Goal: Task Accomplishment & Management: Complete application form

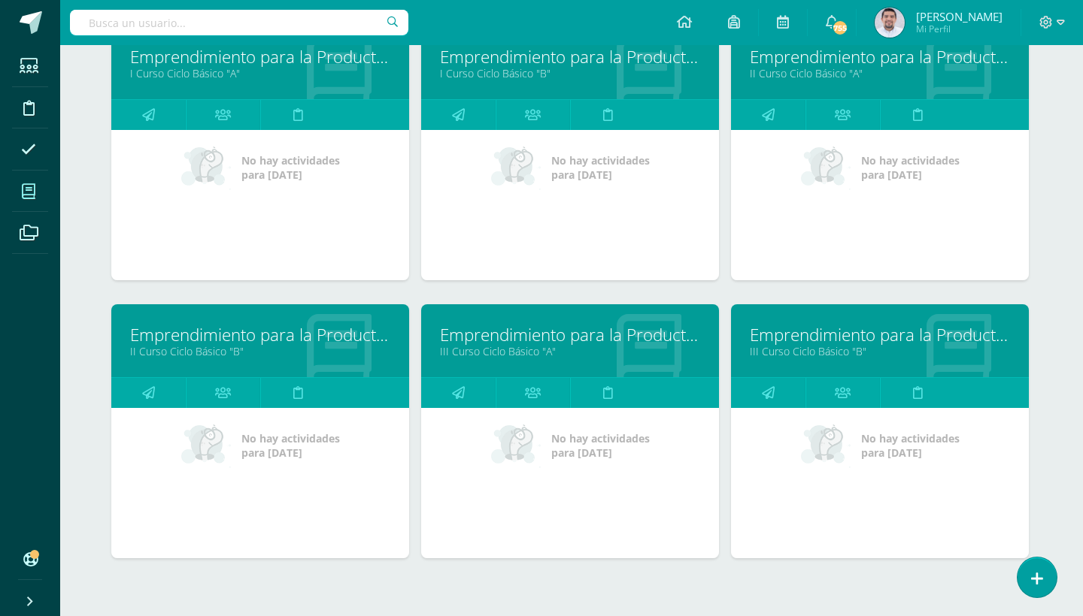
scroll to position [2990, 2]
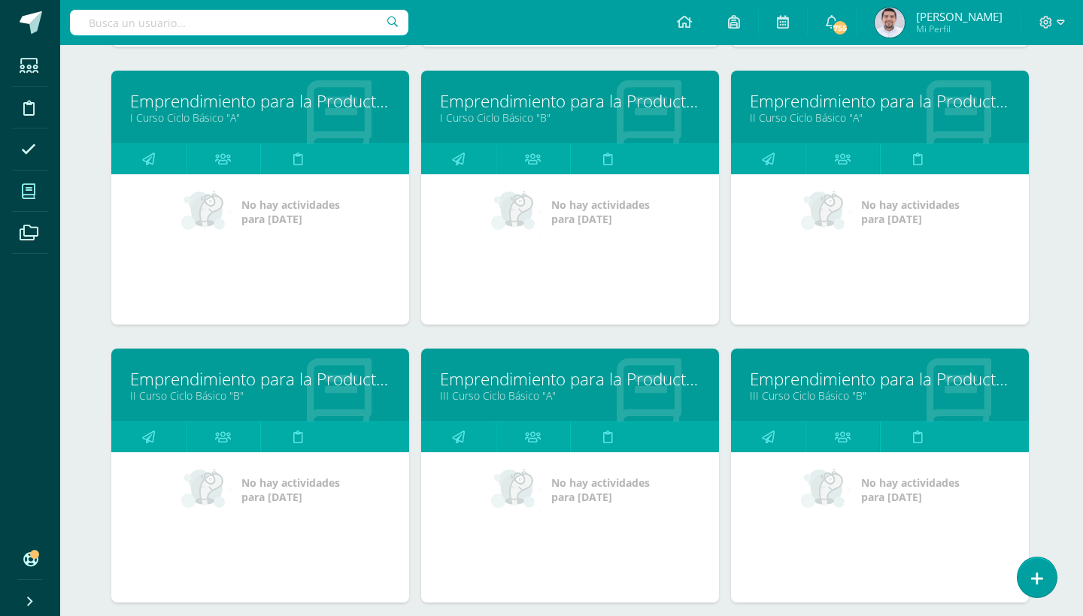
click at [801, 114] on link "II Curso Ciclo Básico "A"" at bounding box center [879, 118] width 260 height 14
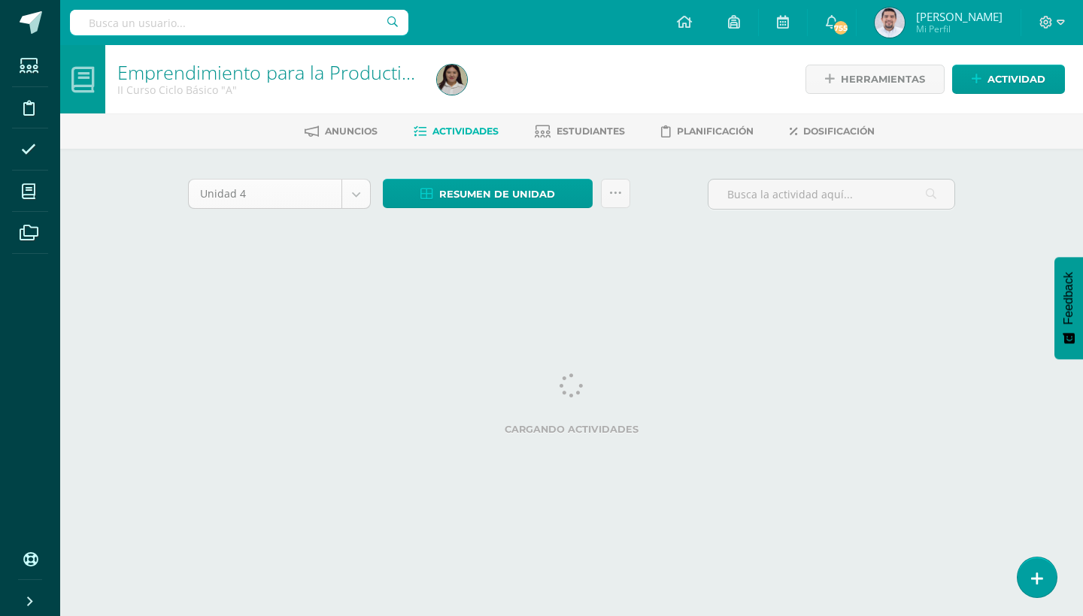
click at [352, 202] on body "Estudiantes Disciplina Asistencia Mis cursos Archivos Soporte Ayuda Reportar un…" at bounding box center [541, 140] width 1083 height 280
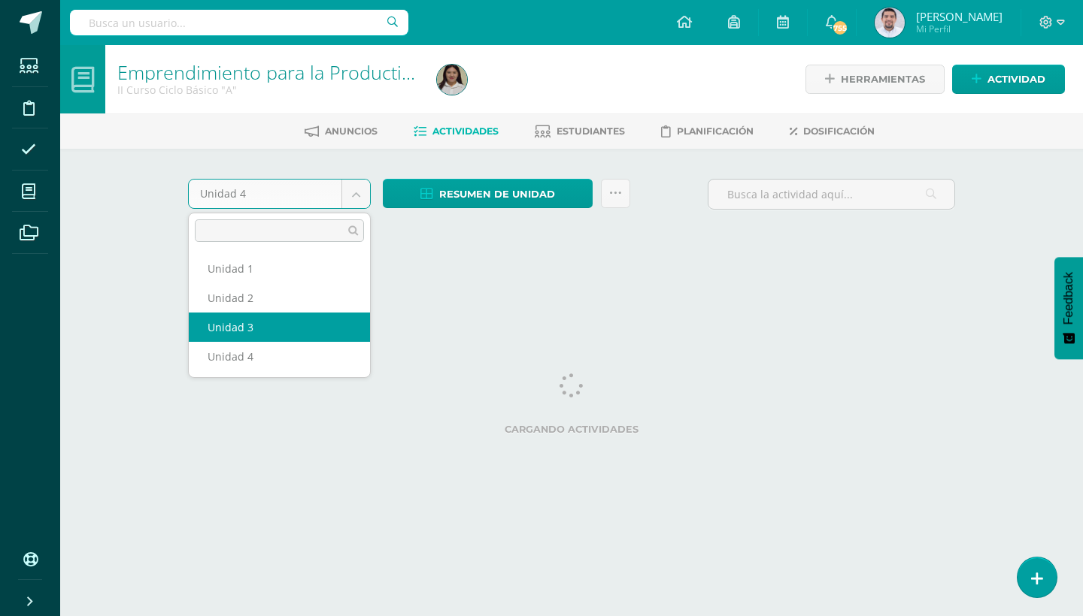
select select "Unidad 3"
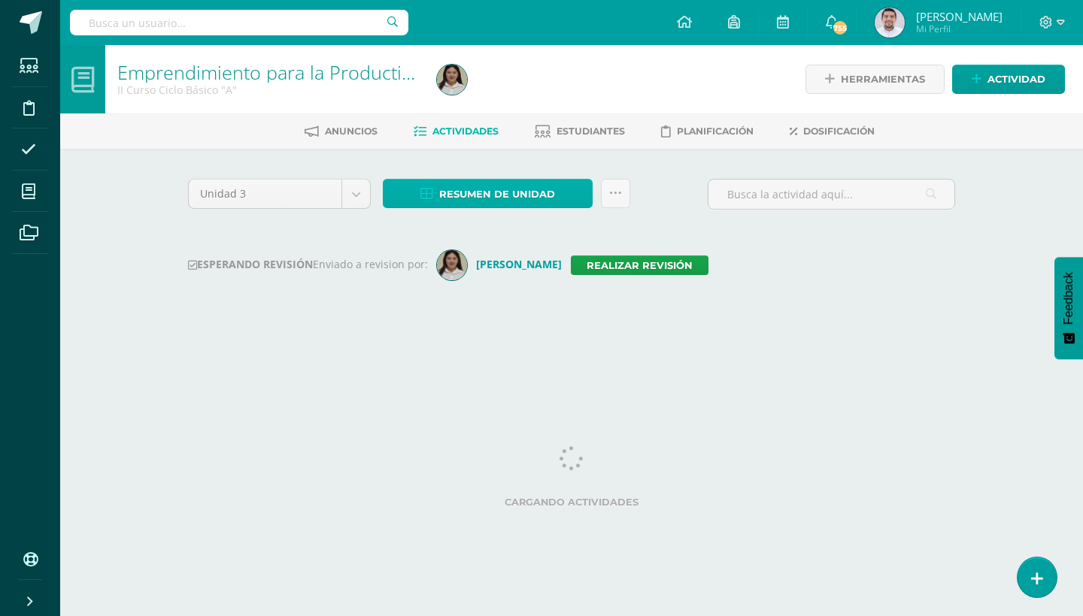
click at [554, 183] on link "Resumen de unidad" at bounding box center [488, 193] width 210 height 29
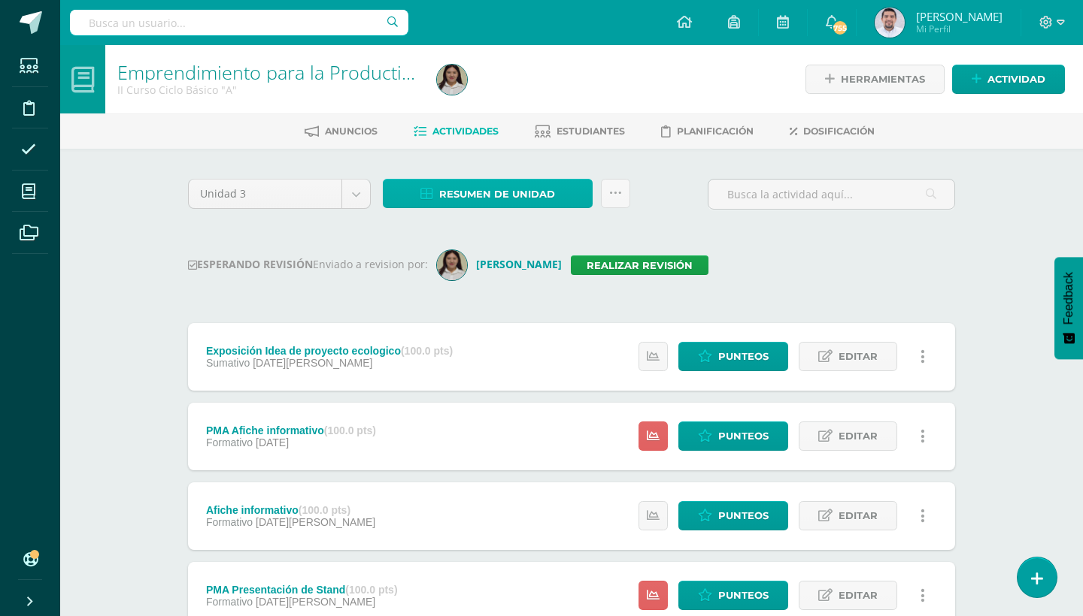
click at [571, 203] on link "Resumen de unidad" at bounding box center [488, 193] width 210 height 29
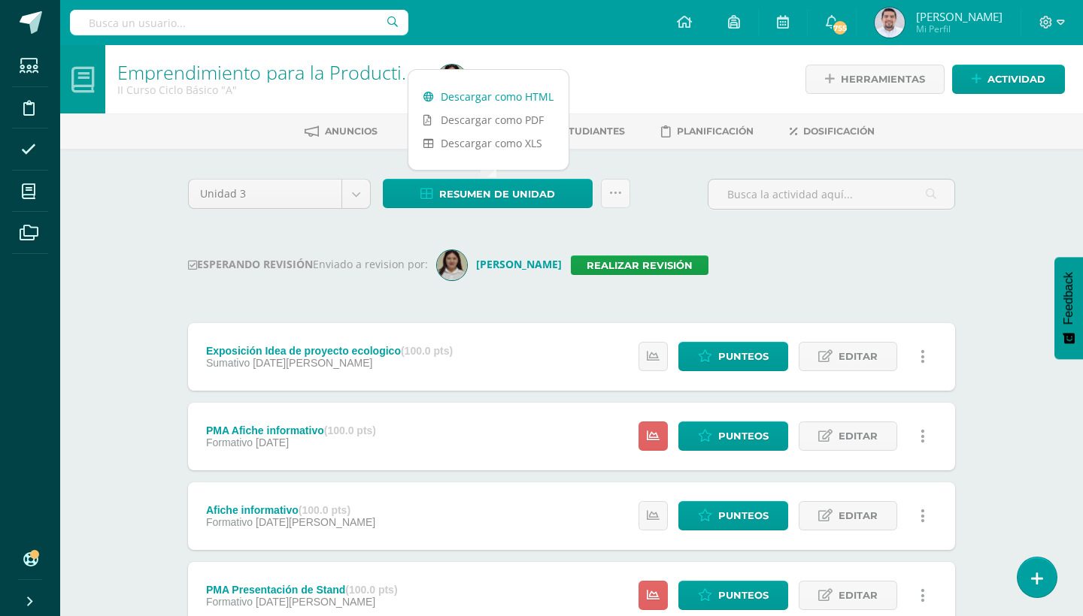
click at [549, 98] on link "Descargar como HTML" at bounding box center [488, 96] width 160 height 23
click at [608, 262] on link "Realizar revisión" at bounding box center [640, 266] width 138 height 20
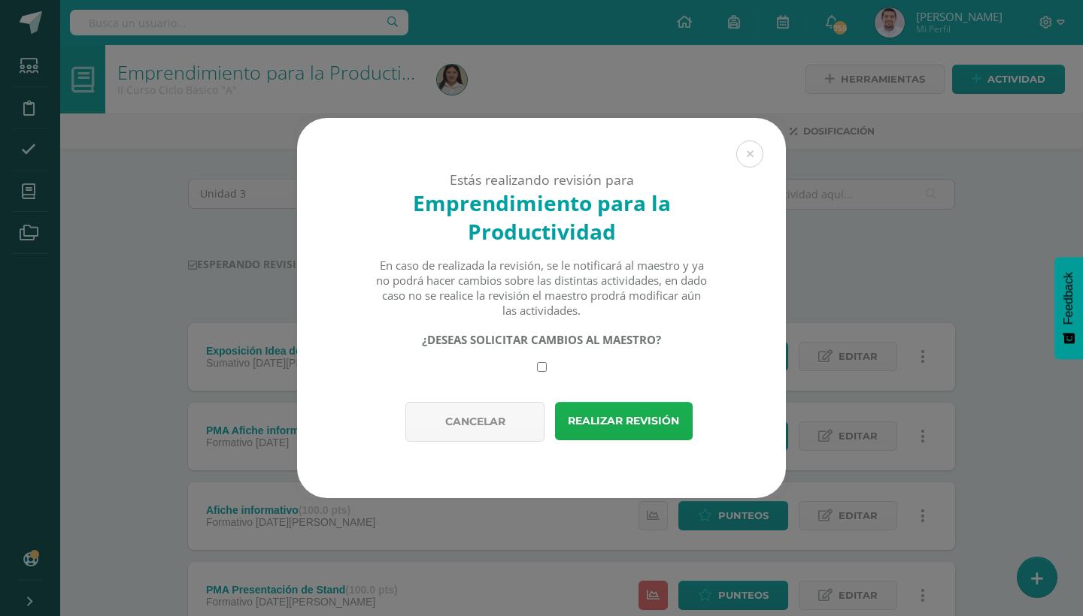
click at [589, 419] on button "Realizar revisión" at bounding box center [624, 421] width 138 height 38
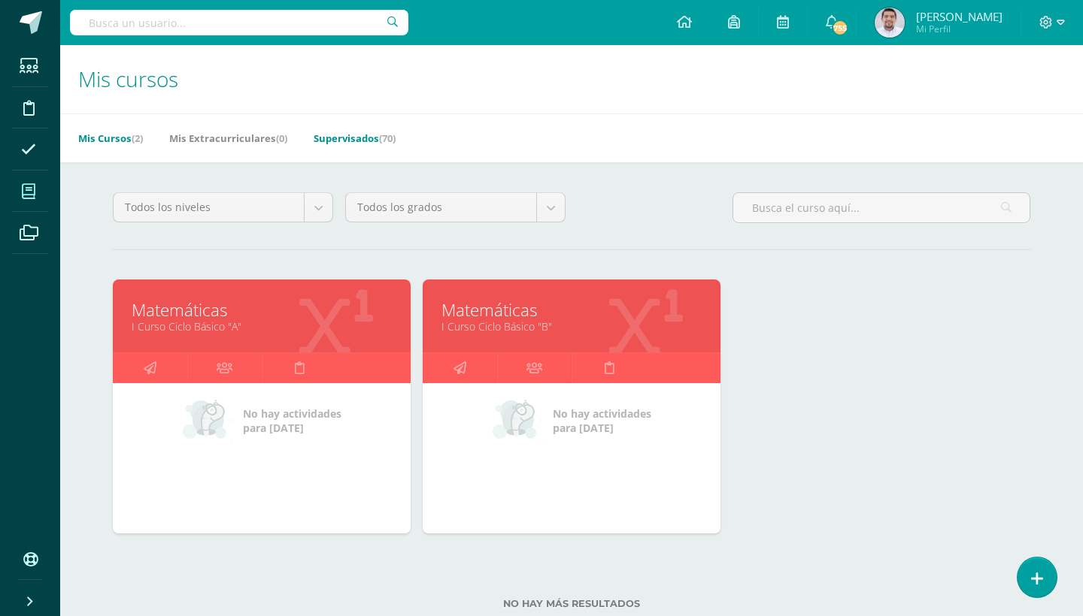
click at [377, 141] on link "Supervisados (70)" at bounding box center [354, 138] width 82 height 24
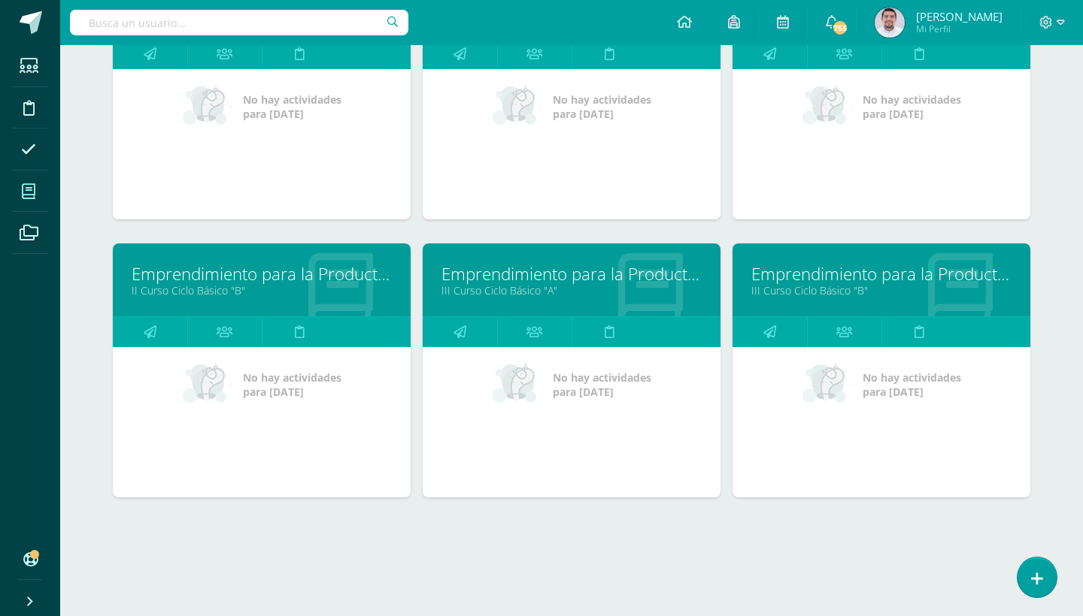
scroll to position [3096, 0]
click at [217, 277] on link "Emprendimiento para la Productividad" at bounding box center [262, 273] width 260 height 23
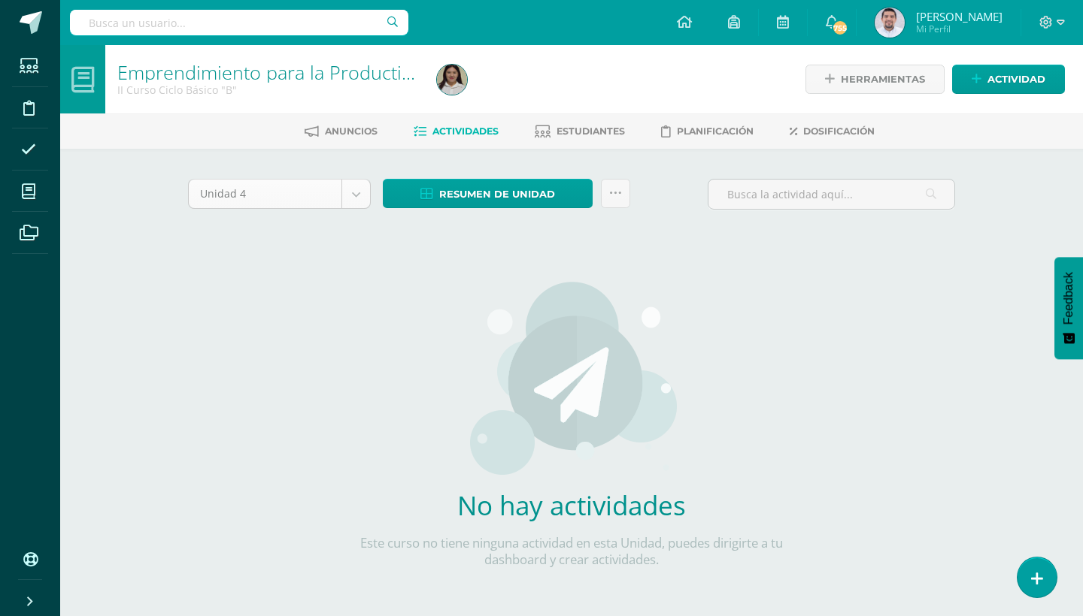
click at [359, 191] on body "Estudiantes Disciplina Asistencia Mis cursos Archivos Soporte Ayuda Reportar un…" at bounding box center [541, 323] width 1083 height 646
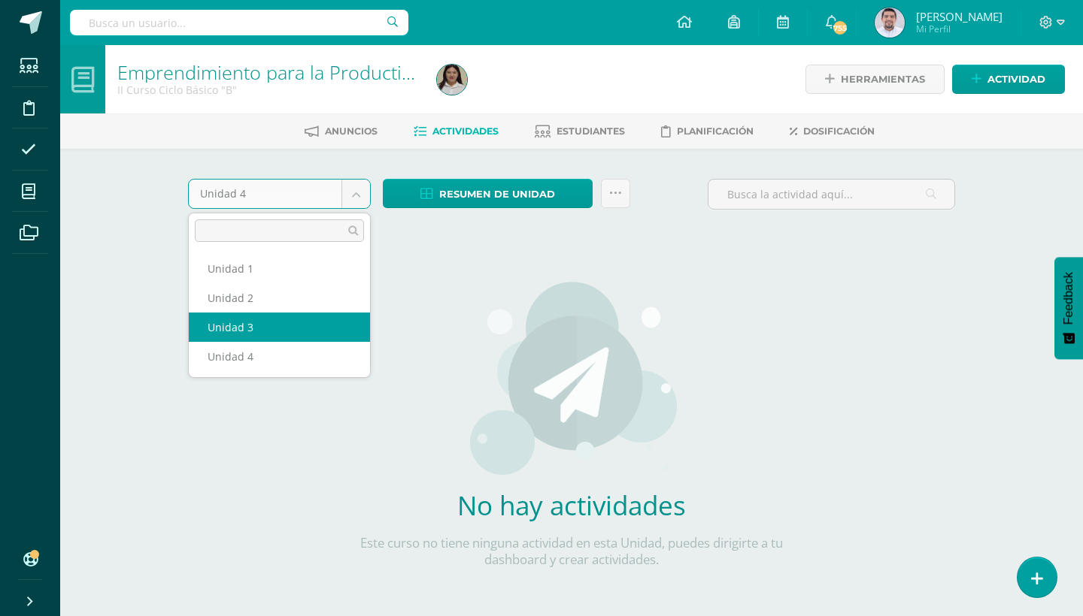
select select "Unidad 3"
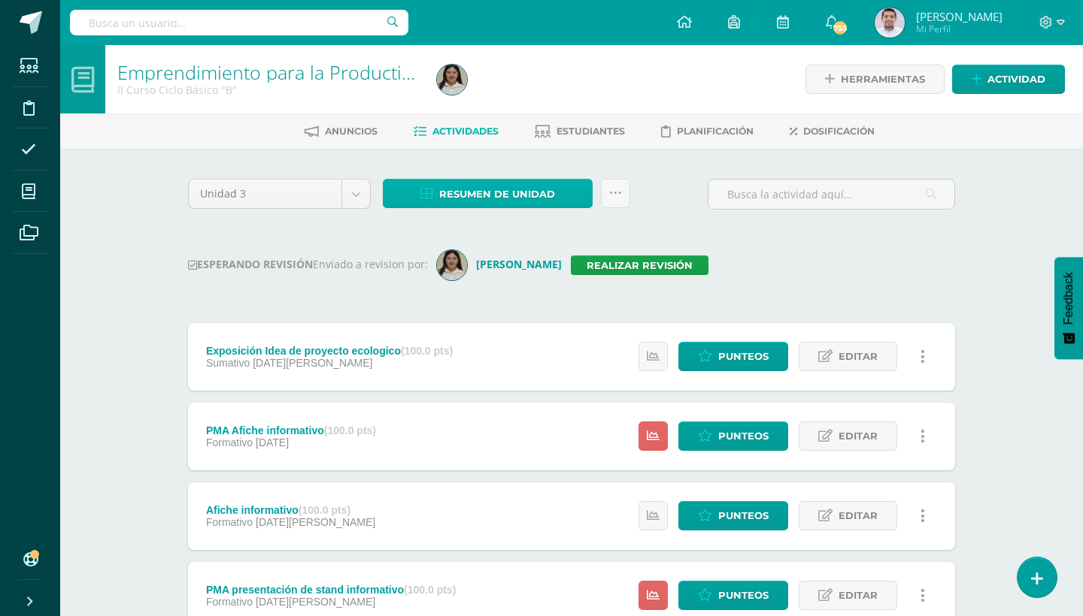
click at [580, 198] on link "Resumen de unidad" at bounding box center [488, 193] width 210 height 29
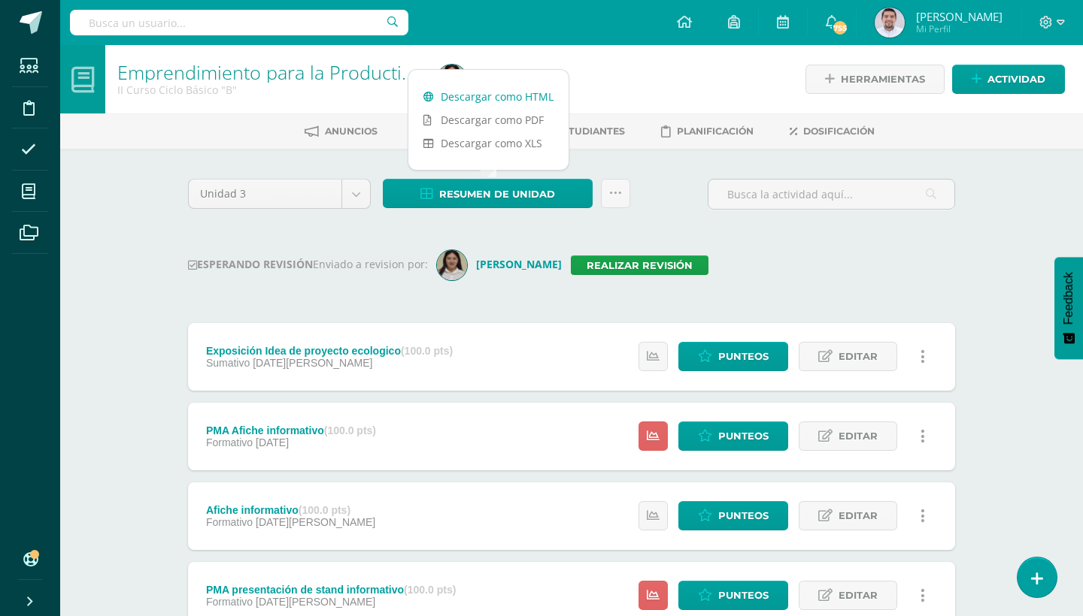
click at [525, 90] on link "Descargar como HTML" at bounding box center [488, 96] width 160 height 23
click at [612, 258] on link "Realizar revisión" at bounding box center [640, 266] width 138 height 20
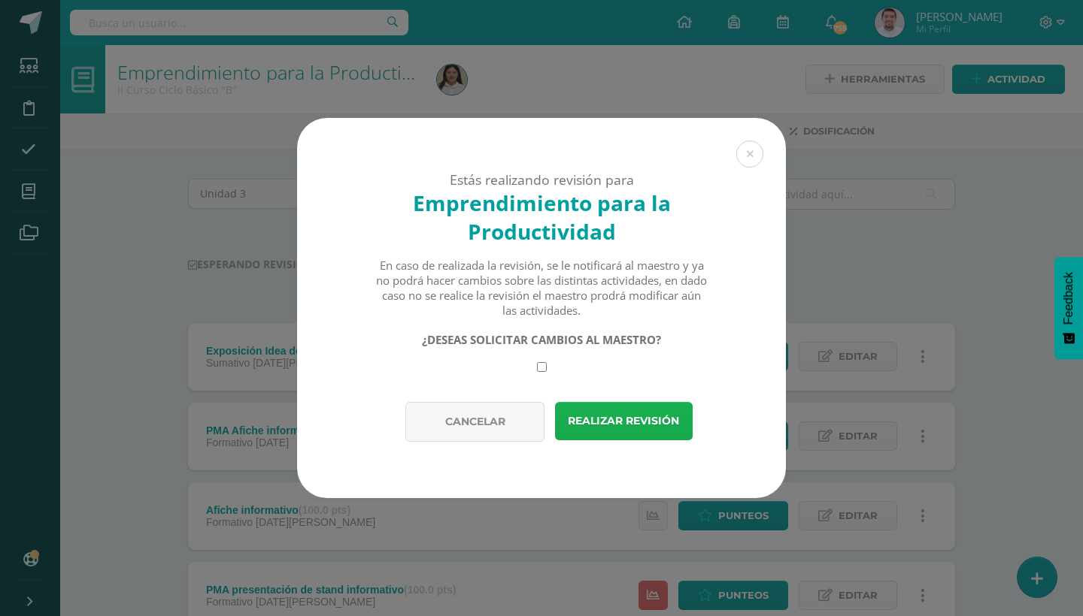
click at [636, 411] on button "Realizar revisión" at bounding box center [624, 421] width 138 height 38
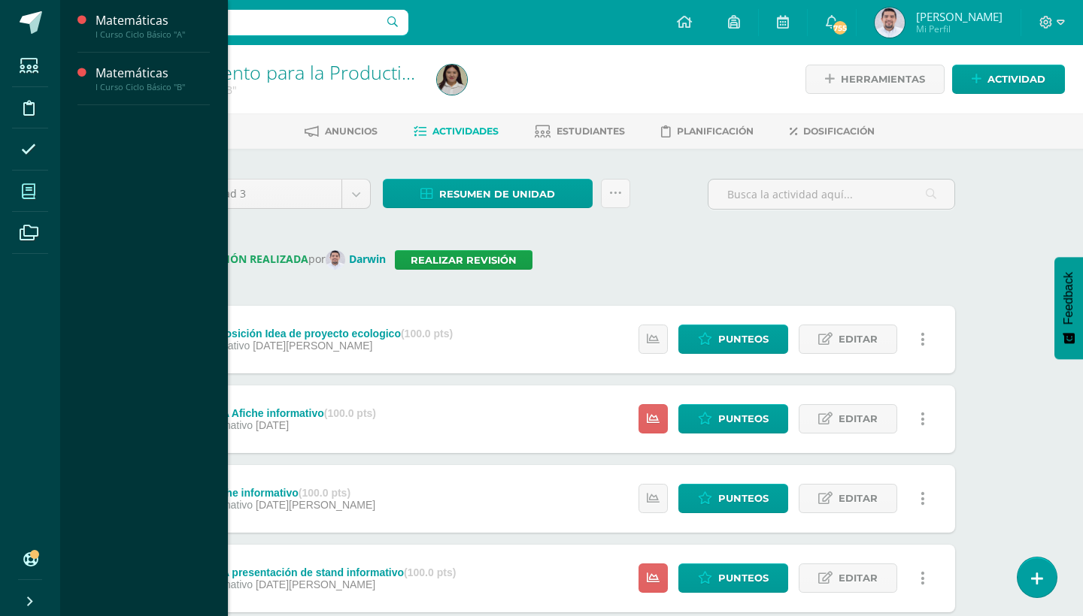
click at [26, 186] on icon at bounding box center [29, 191] width 14 height 15
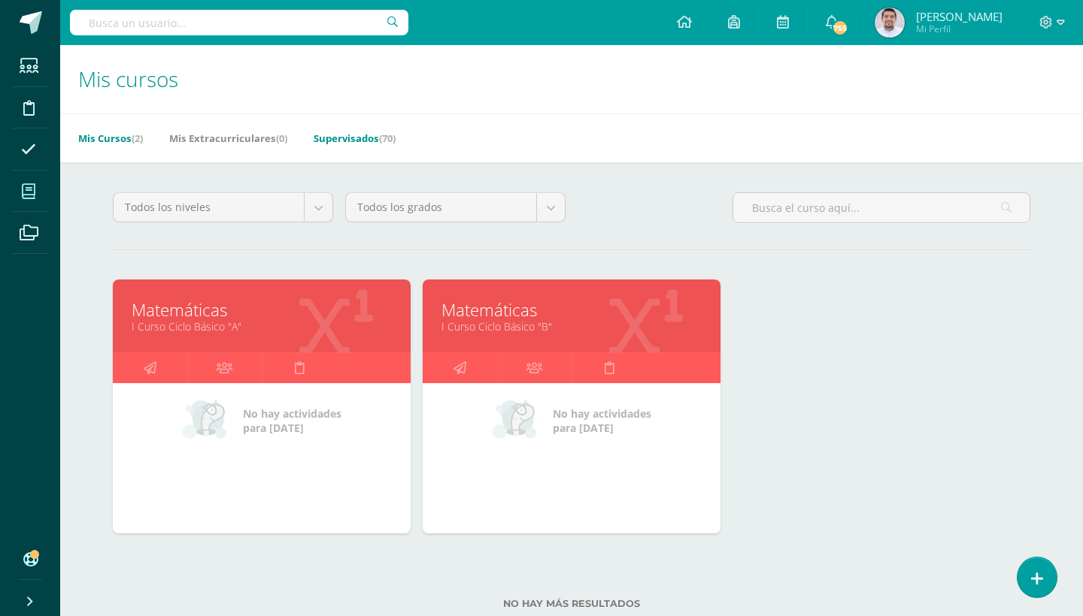
click at [380, 141] on link "Supervisados (70)" at bounding box center [354, 138] width 82 height 24
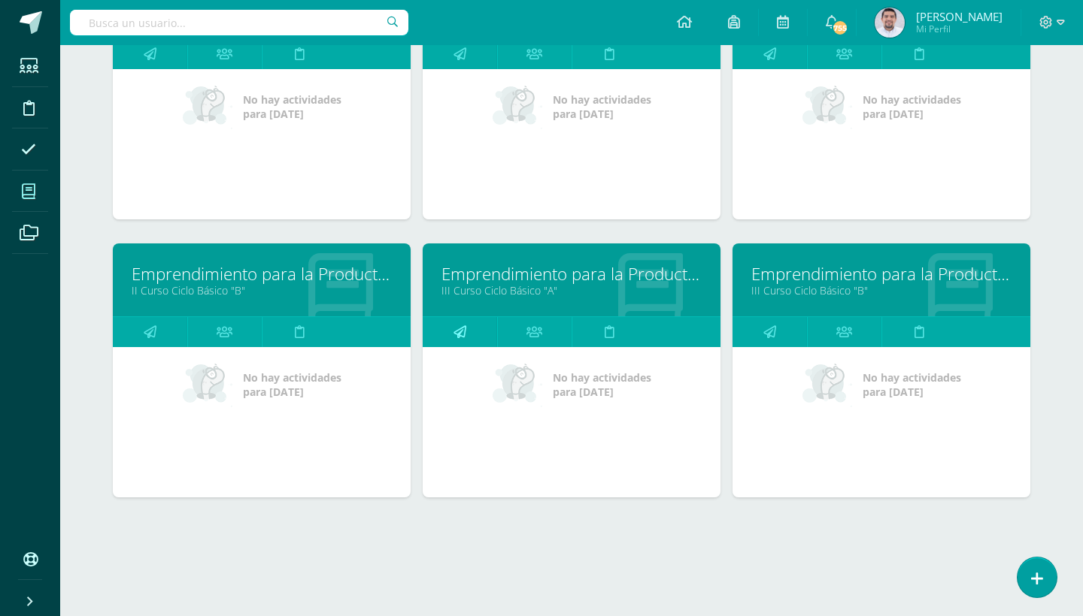
scroll to position [3096, 0]
click at [515, 292] on link "III Curso Ciclo Básico "A"" at bounding box center [571, 290] width 260 height 14
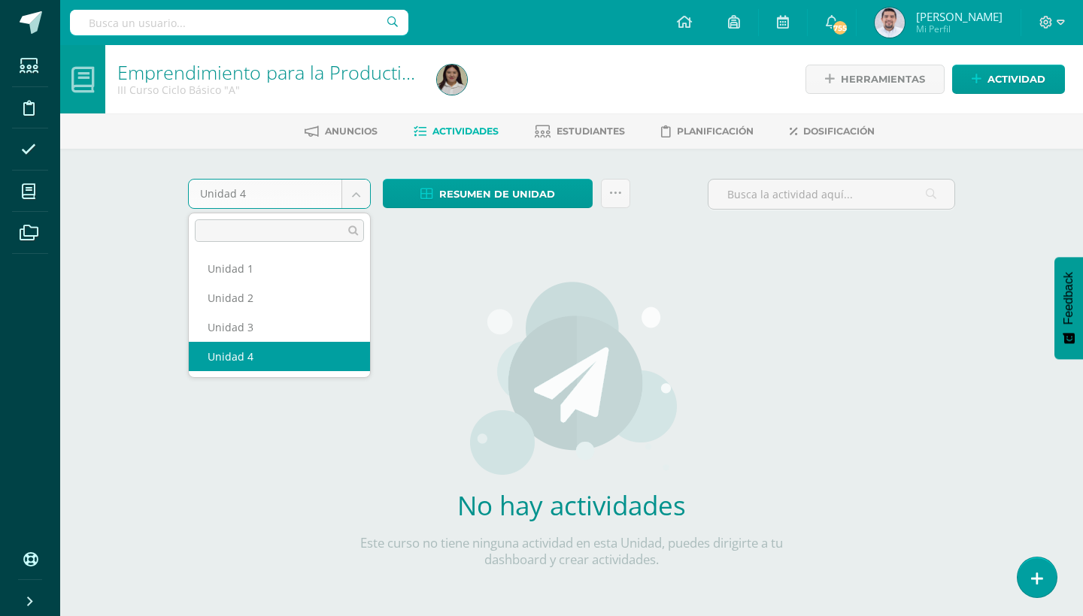
click at [347, 183] on body "Estudiantes Disciplina Asistencia Mis cursos Archivos Soporte Ayuda Reportar un…" at bounding box center [541, 323] width 1083 height 646
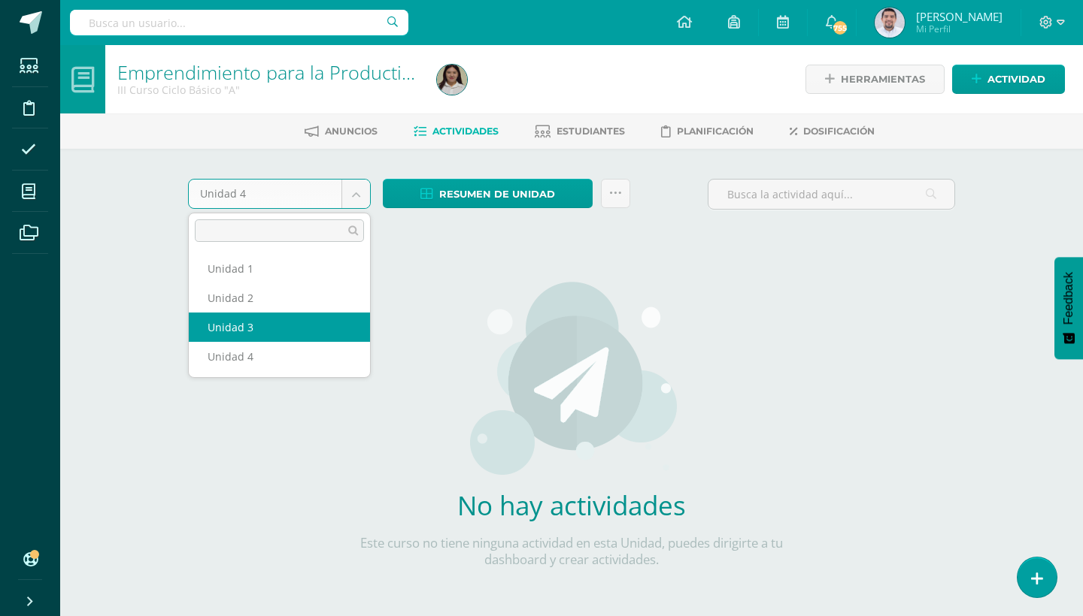
select select "Unidad 3"
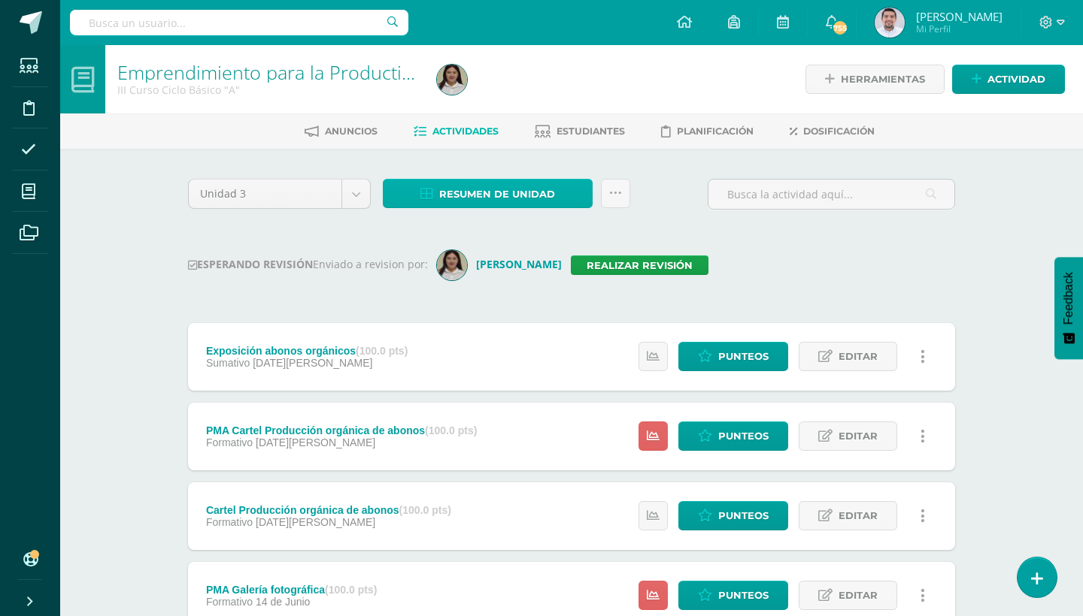
click at [577, 192] on link "Resumen de unidad" at bounding box center [488, 193] width 210 height 29
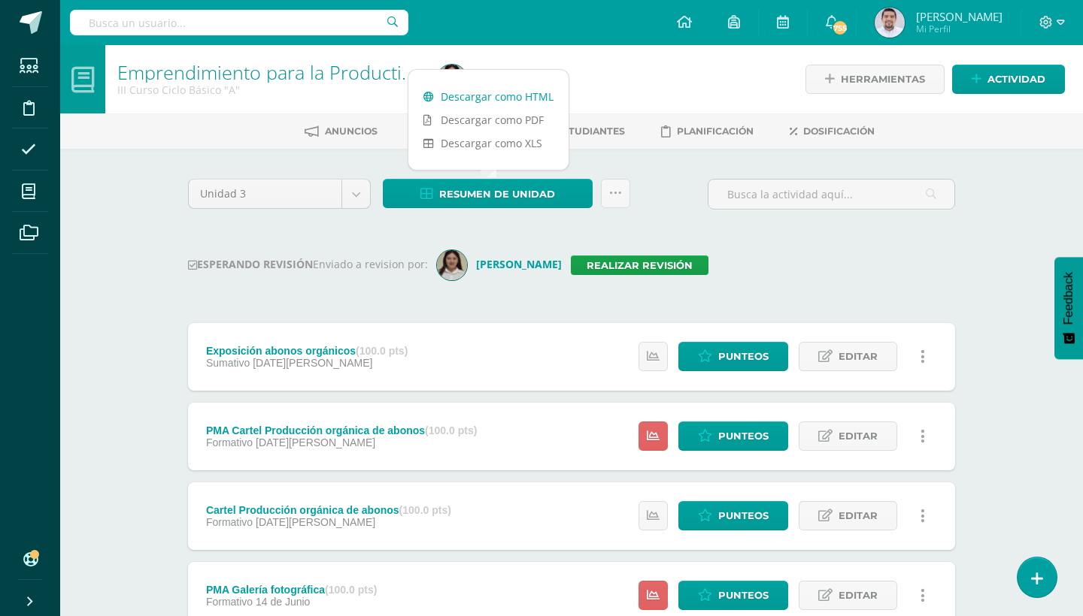
click at [510, 89] on link "Descargar como HTML" at bounding box center [488, 96] width 160 height 23
click at [653, 271] on link "Realizar revisión" at bounding box center [640, 266] width 138 height 20
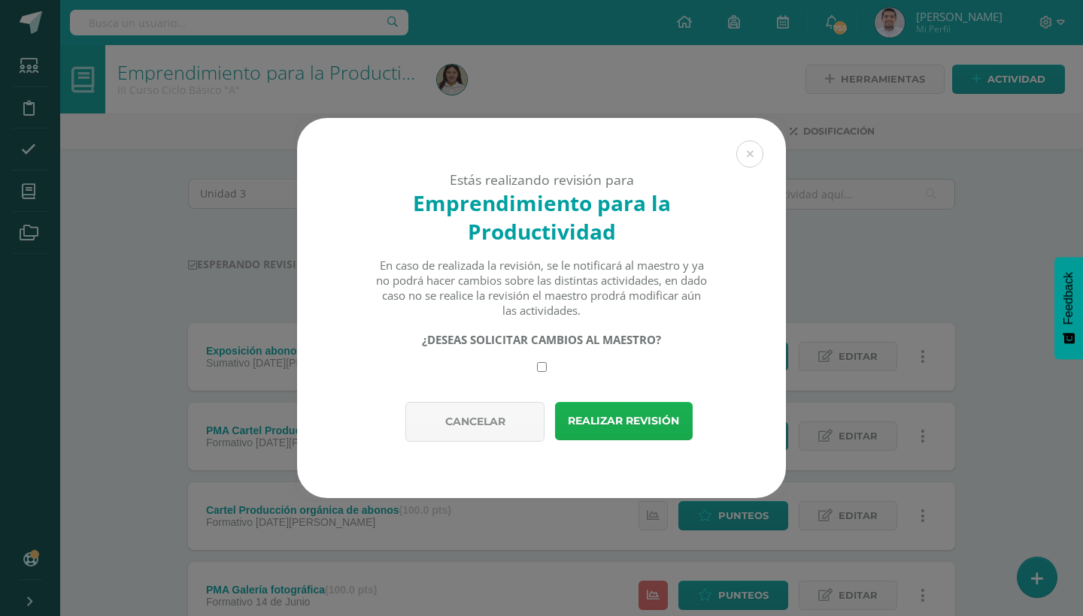
click at [607, 421] on button "Realizar revisión" at bounding box center [624, 421] width 138 height 38
click at [746, 154] on button at bounding box center [749, 154] width 27 height 27
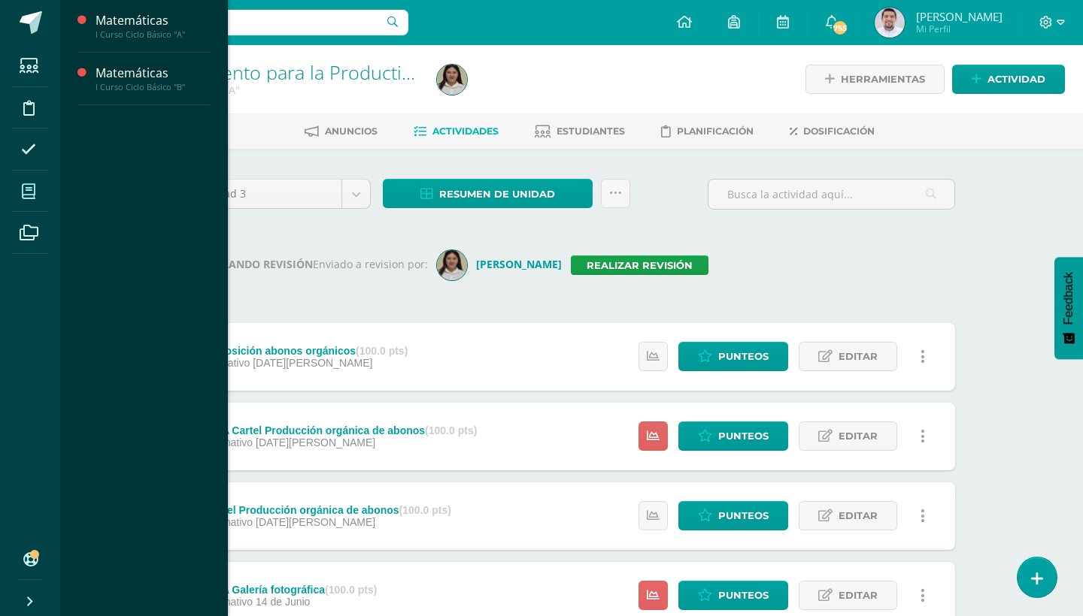
click at [29, 182] on span at bounding box center [29, 191] width 34 height 34
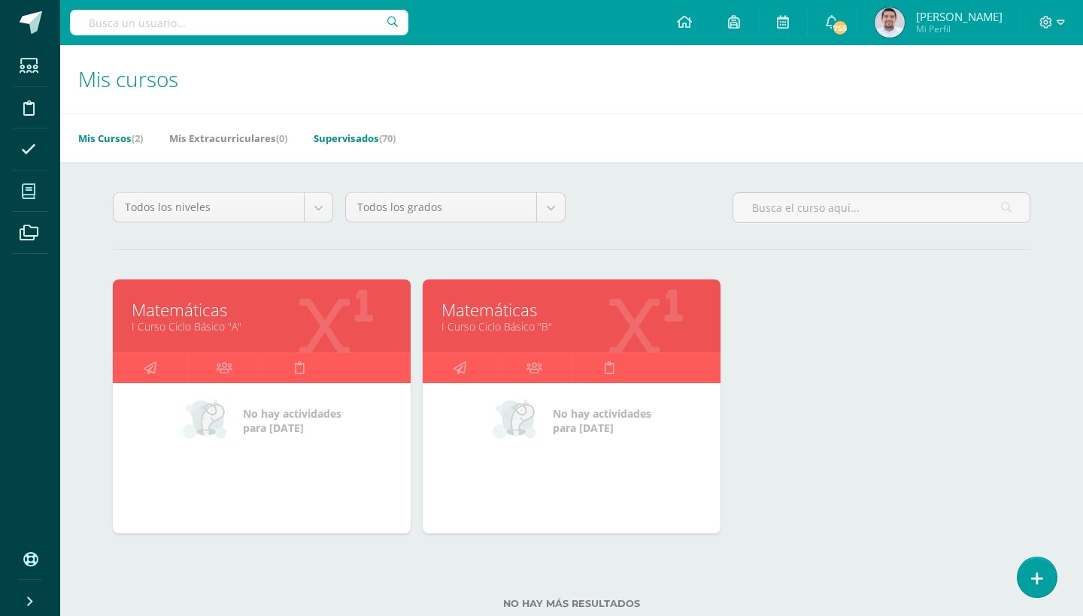
click at [380, 131] on link "Supervisados (70)" at bounding box center [354, 138] width 82 height 24
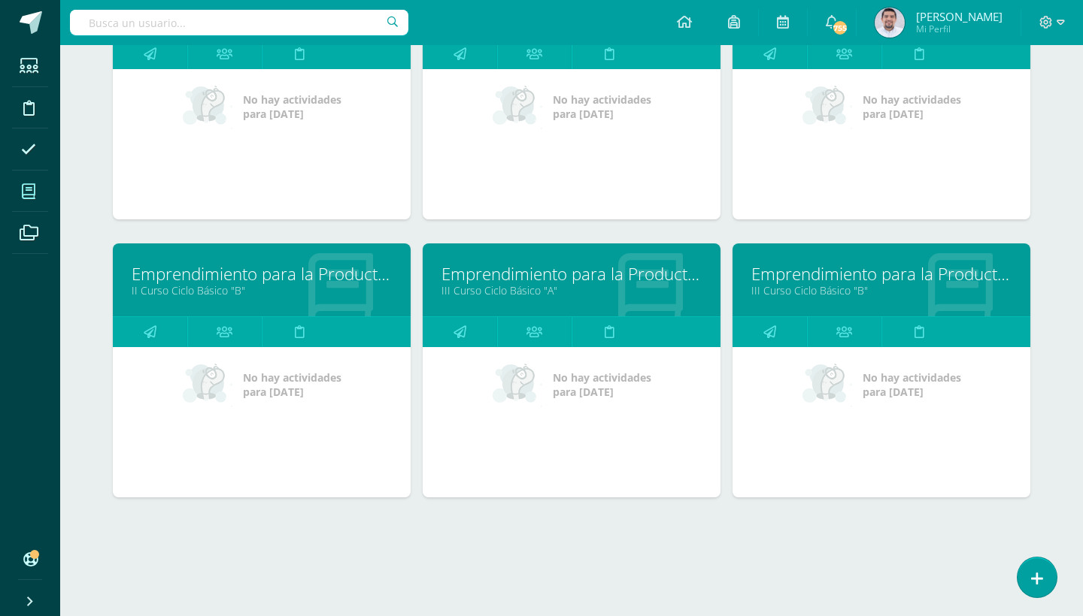
scroll to position [3096, 0]
click at [829, 287] on link "III Curso Ciclo Básico "B"" at bounding box center [881, 290] width 260 height 14
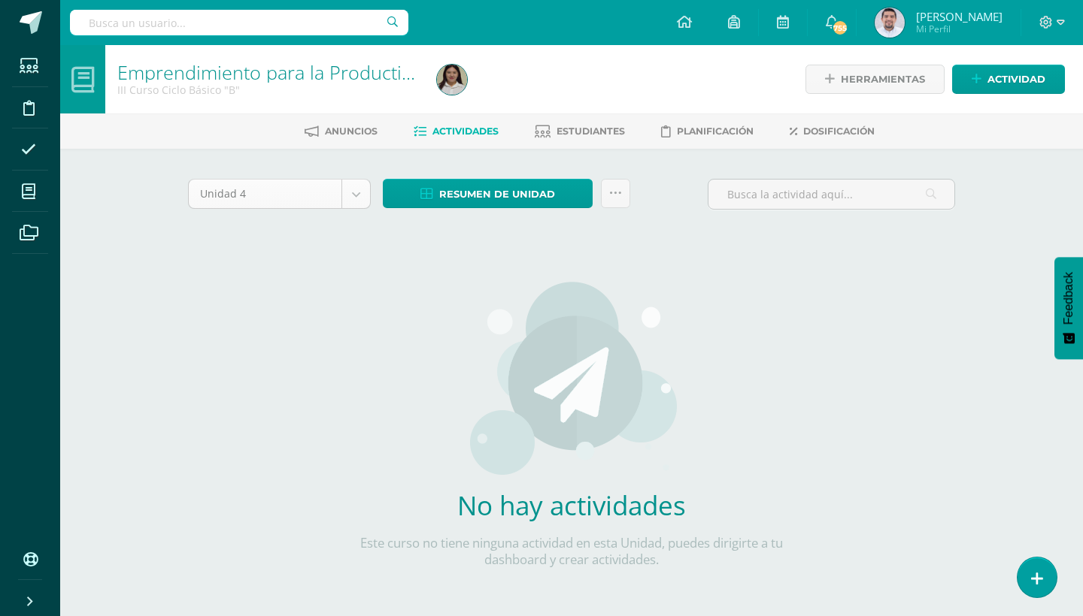
click at [350, 198] on body "Estudiantes Disciplina Asistencia Mis cursos Archivos Soporte Ayuda Reportar un…" at bounding box center [541, 323] width 1083 height 646
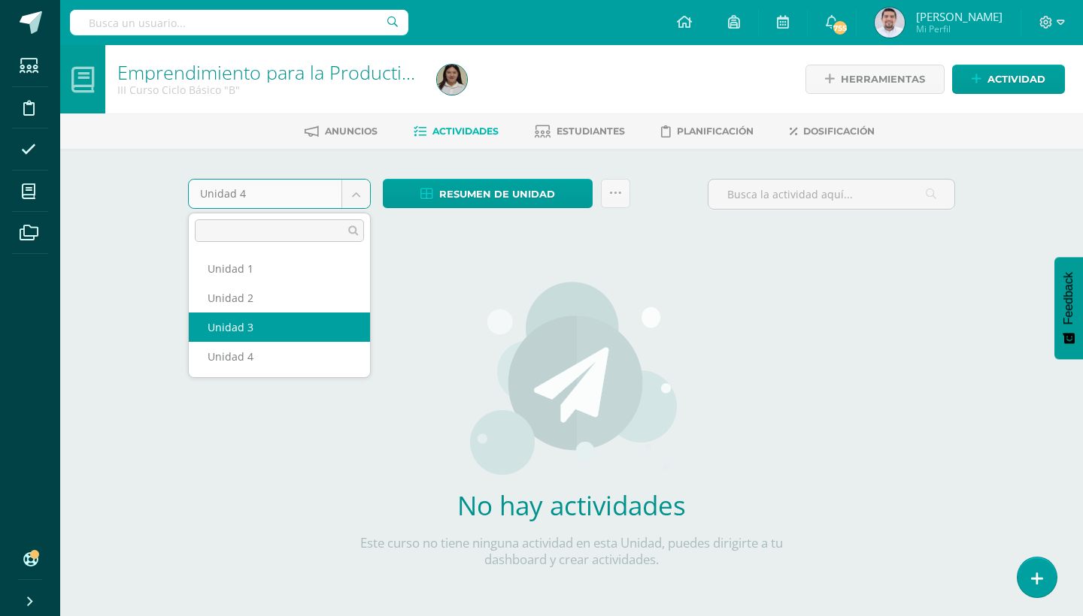
select select "Unidad 3"
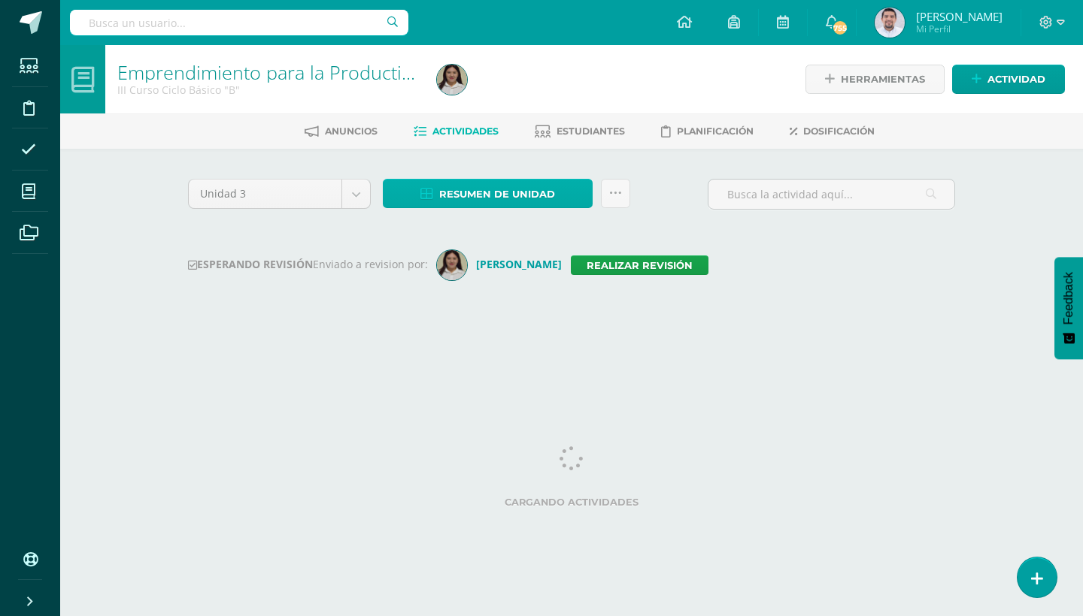
click at [583, 192] on link "Resumen de unidad" at bounding box center [488, 193] width 210 height 29
click at [579, 192] on link "Resumen de unidad" at bounding box center [488, 193] width 210 height 29
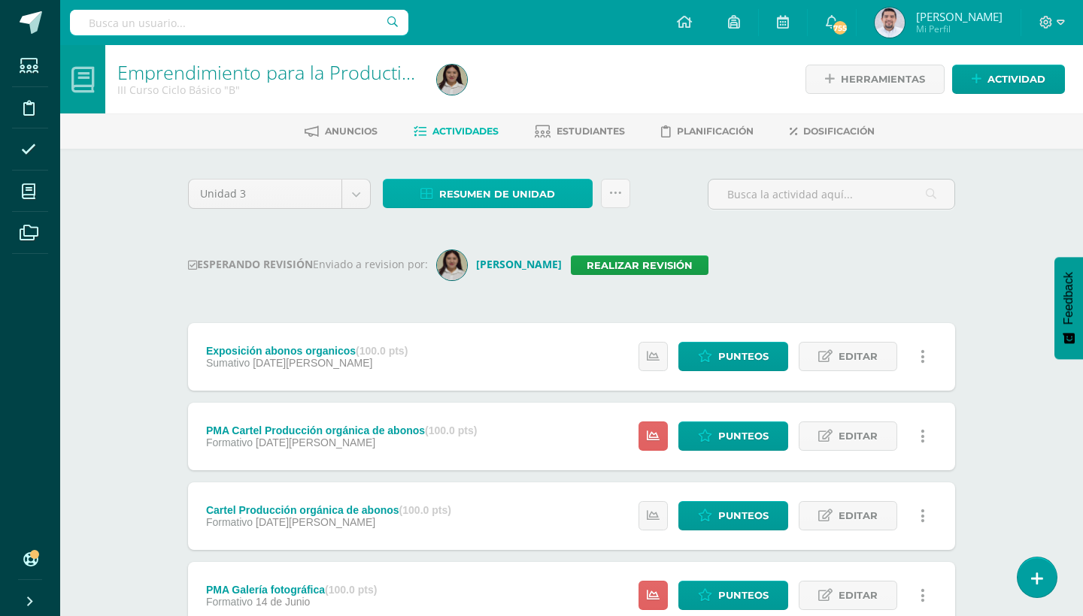
click at [585, 201] on link "Resumen de unidad" at bounding box center [488, 193] width 210 height 29
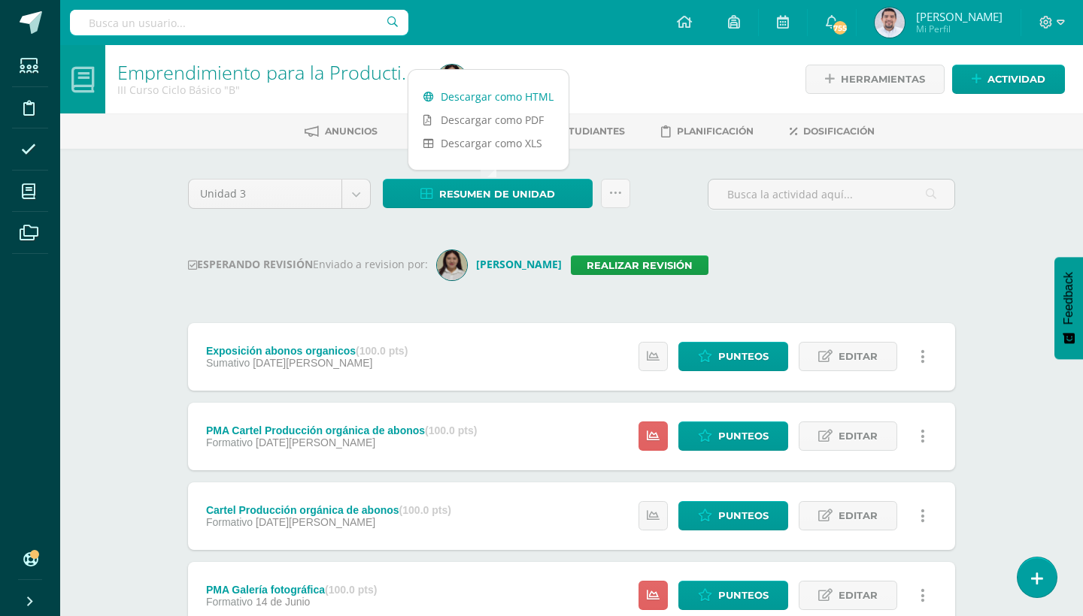
click at [518, 97] on link "Descargar como HTML" at bounding box center [488, 96] width 160 height 23
click at [620, 256] on link "Realizar revisión" at bounding box center [640, 266] width 138 height 20
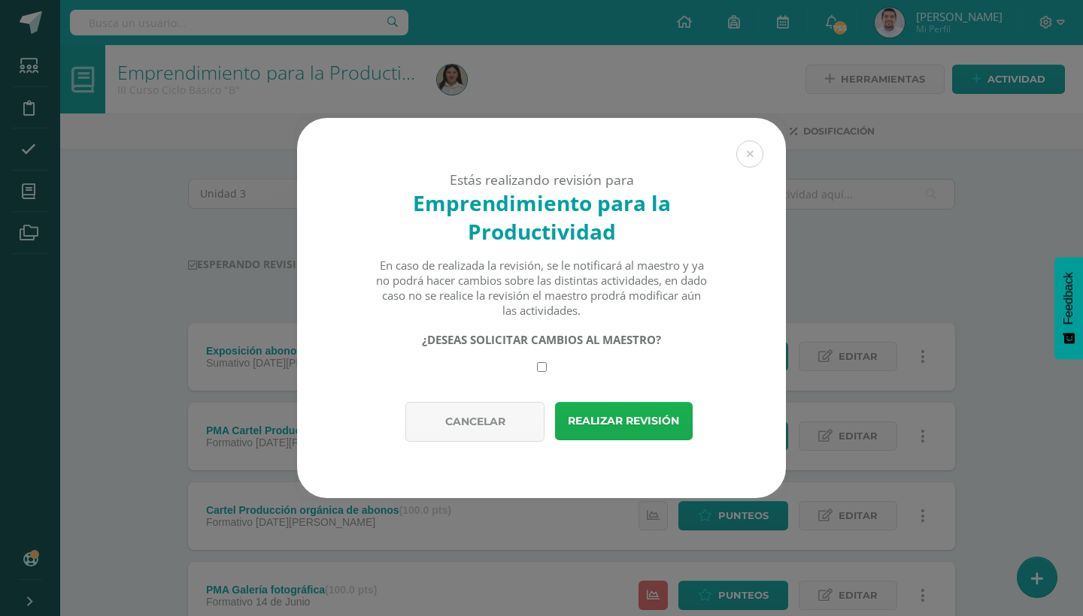
click at [617, 422] on button "Realizar revisión" at bounding box center [624, 421] width 138 height 38
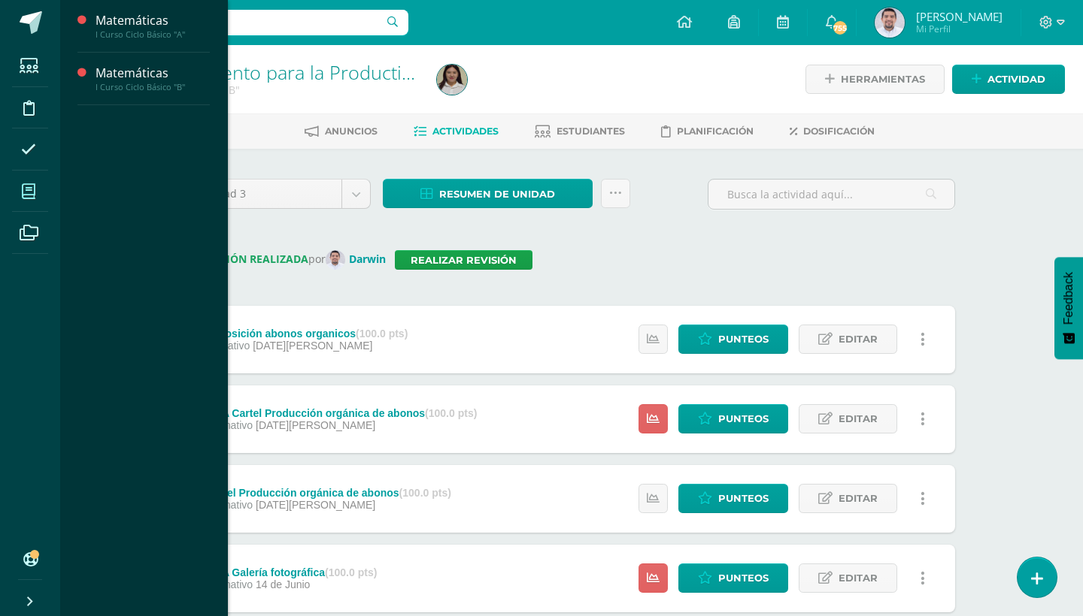
click at [24, 196] on icon at bounding box center [29, 191] width 14 height 15
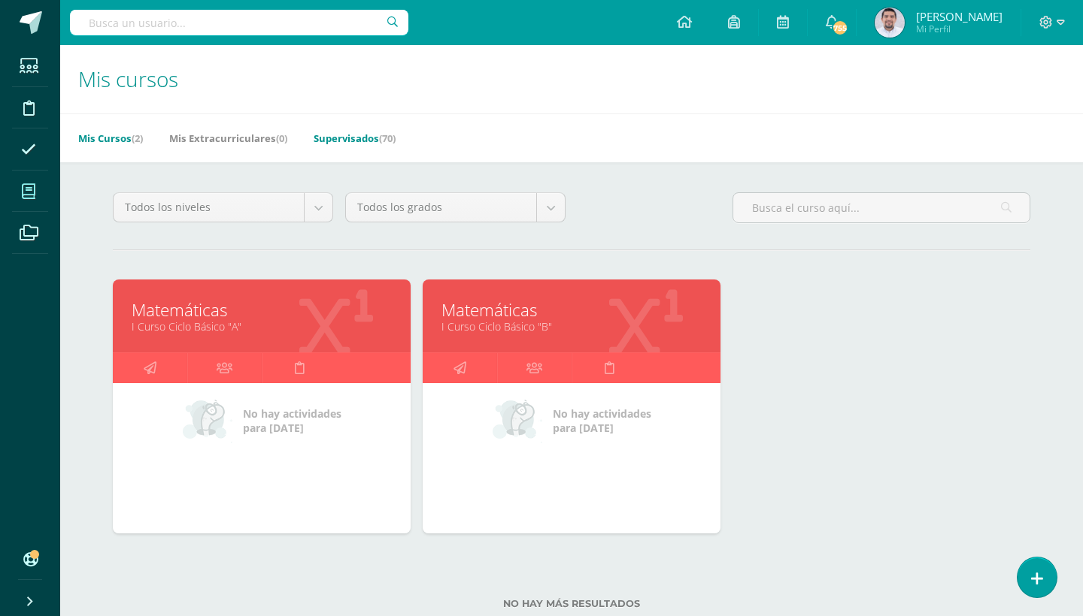
click at [383, 132] on link "Supervisados (70)" at bounding box center [354, 138] width 82 height 24
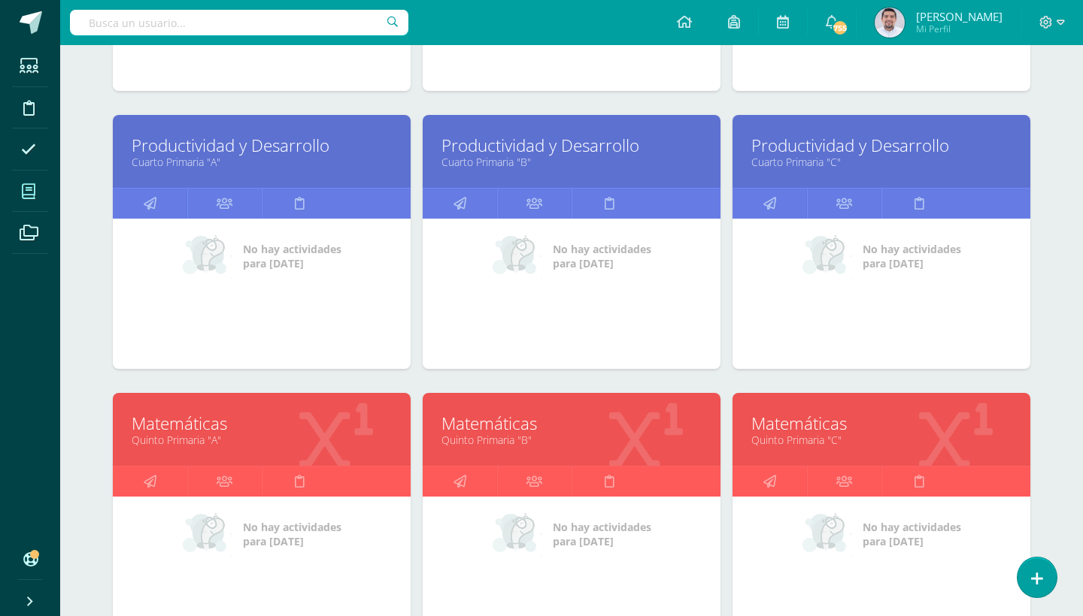
scroll to position [1269, 0]
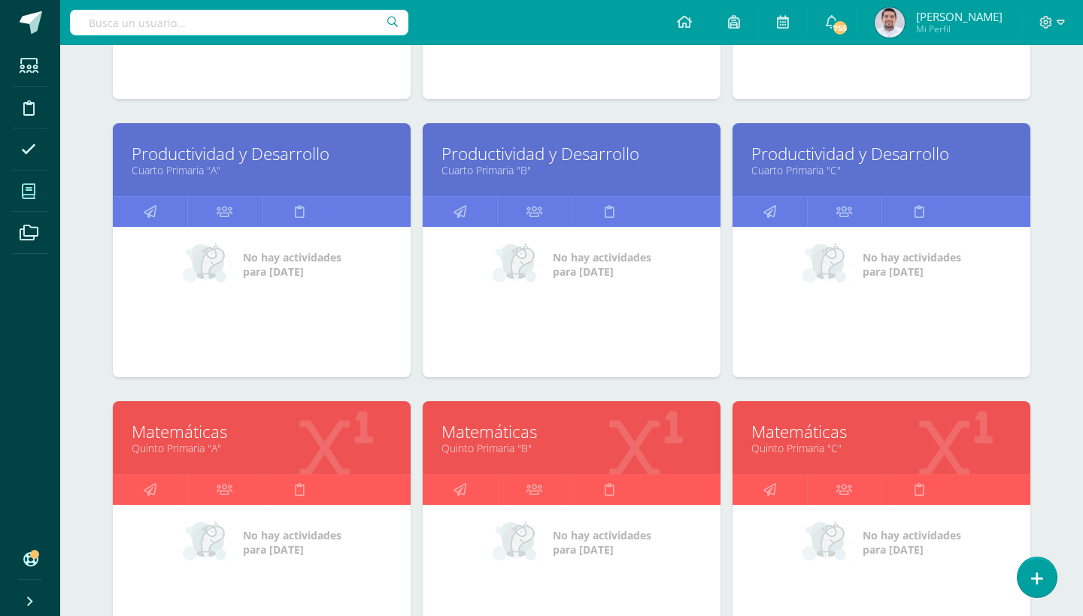
click at [832, 159] on link "Productividad y Desarrollo" at bounding box center [881, 153] width 260 height 23
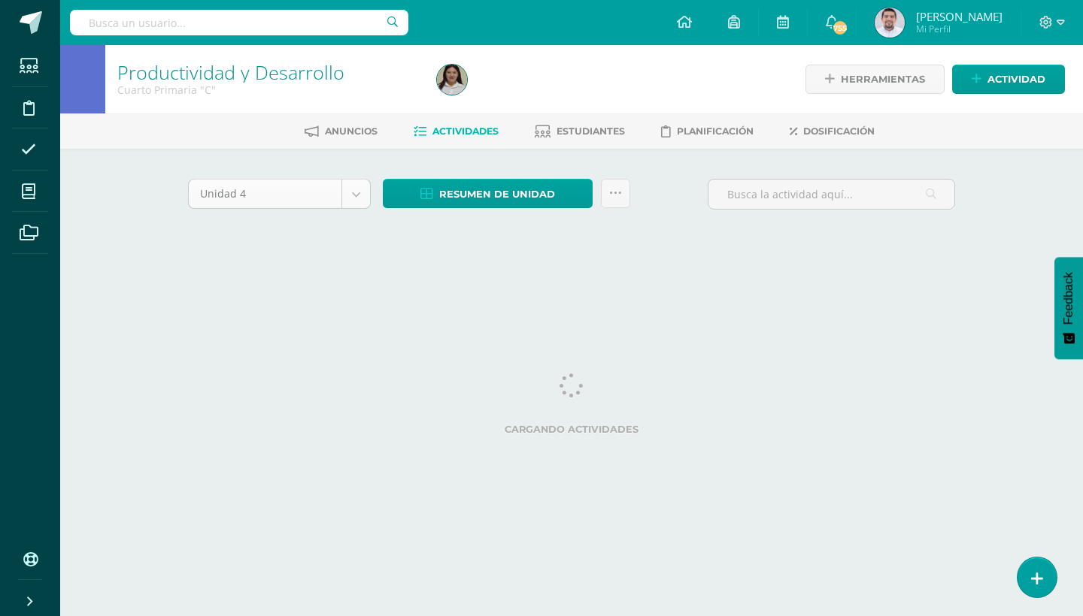
click at [354, 198] on body "Estudiantes Disciplina Asistencia Mis cursos Archivos Soporte Ayuda Reportar un…" at bounding box center [541, 140] width 1083 height 280
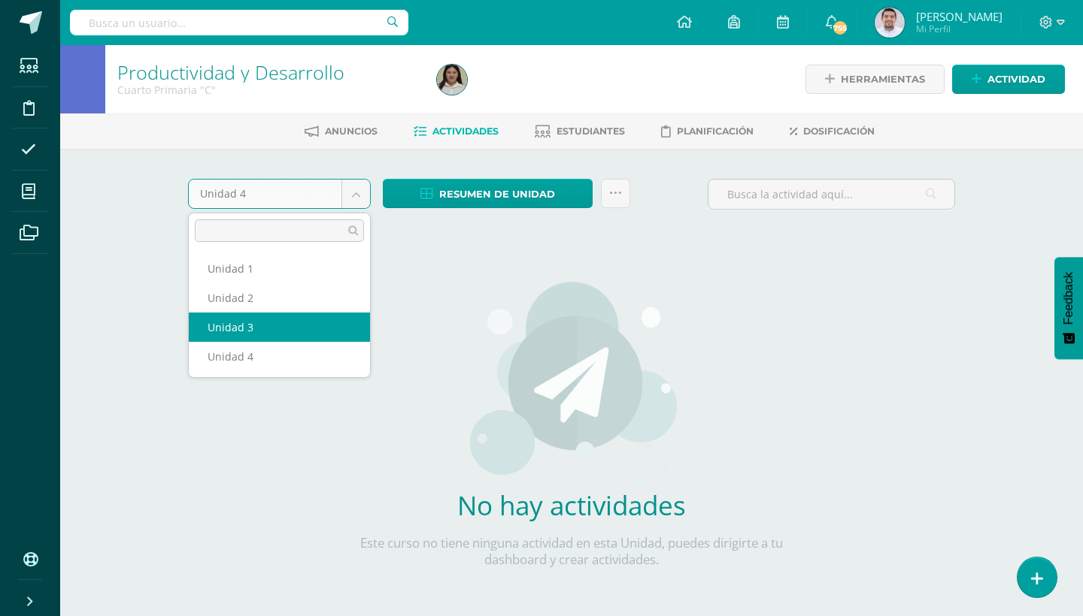
select select "Unidad 3"
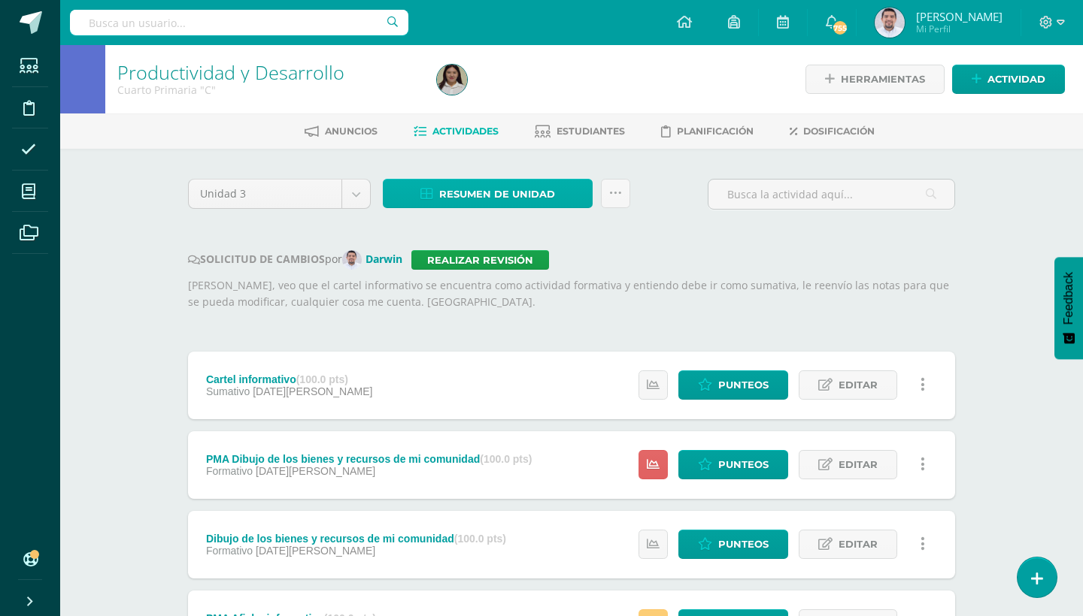
click at [577, 197] on link "Resumen de unidad" at bounding box center [488, 193] width 210 height 29
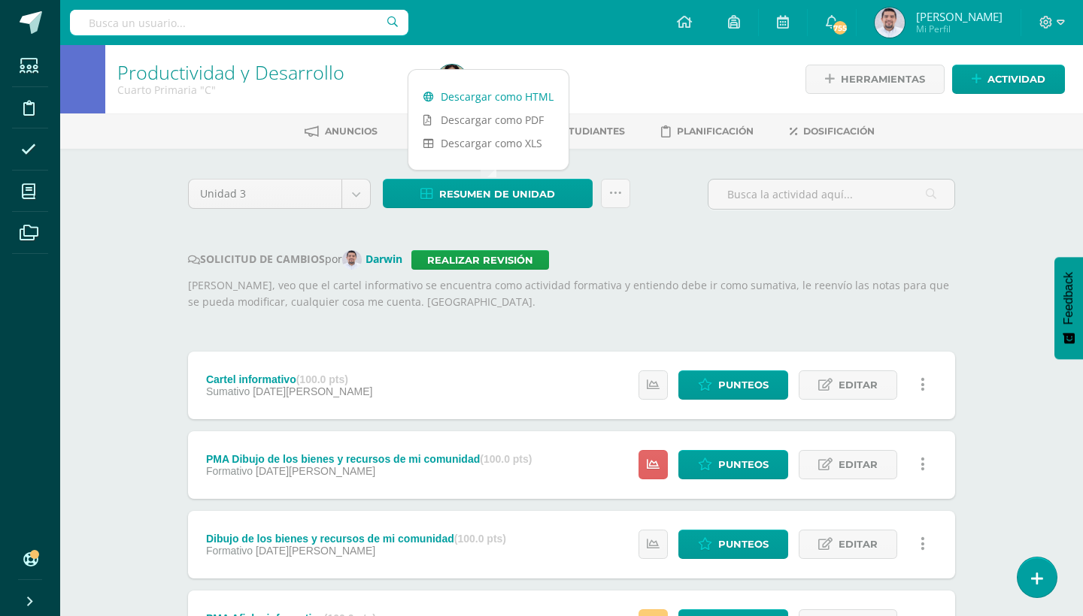
click at [510, 94] on link "Descargar como HTML" at bounding box center [488, 96] width 160 height 23
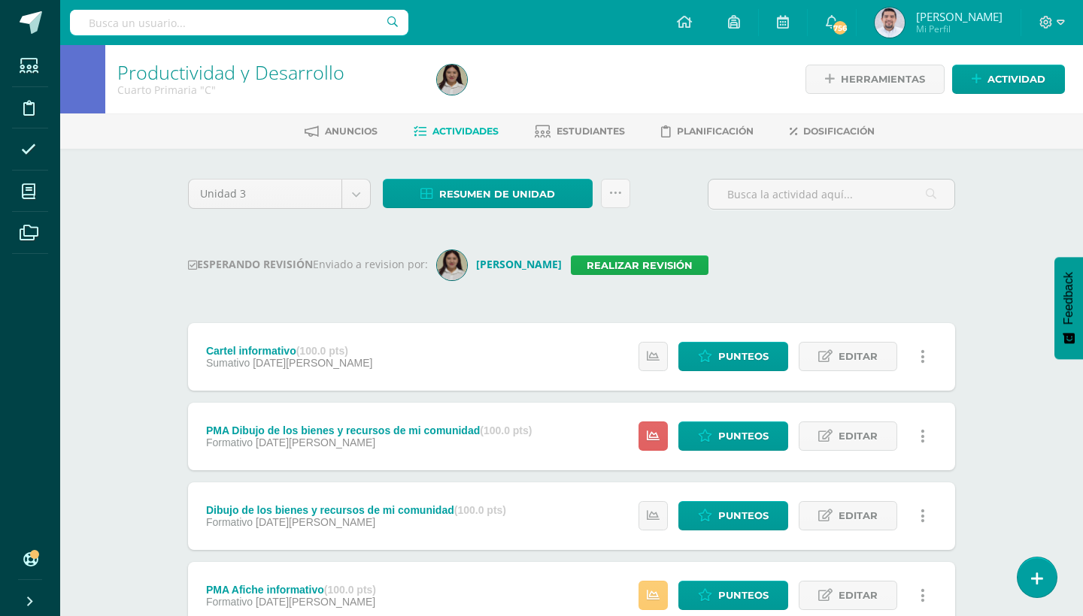
click at [629, 269] on link "Realizar revisión" at bounding box center [640, 266] width 138 height 20
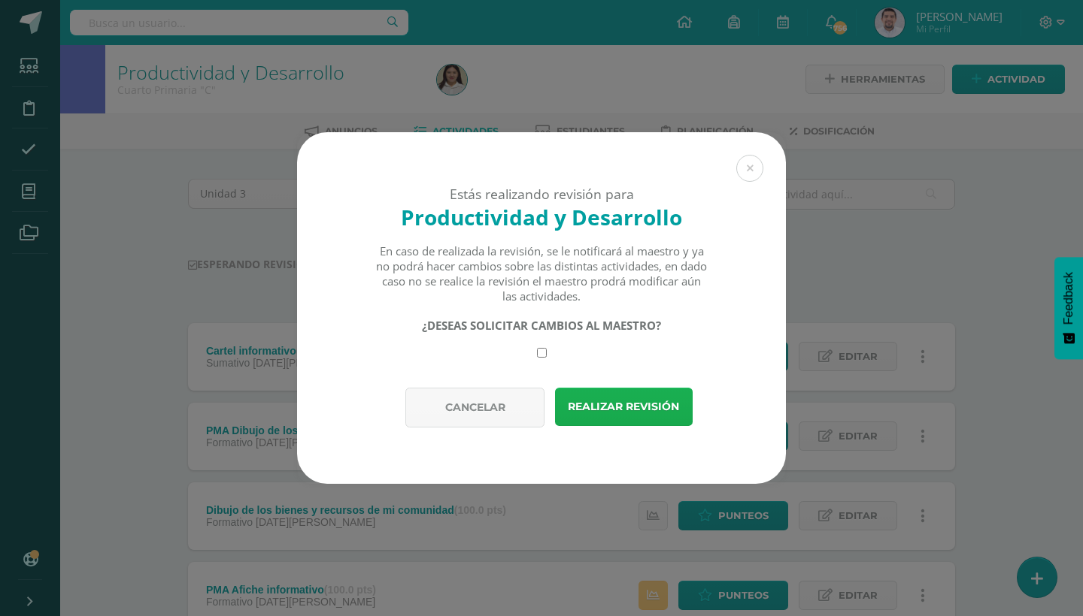
click at [607, 404] on button "Realizar revisión" at bounding box center [624, 407] width 138 height 38
click at [507, 259] on div "En caso de realizada la revisión, se le notificará al maestro y ya no podrá hac…" at bounding box center [541, 274] width 333 height 60
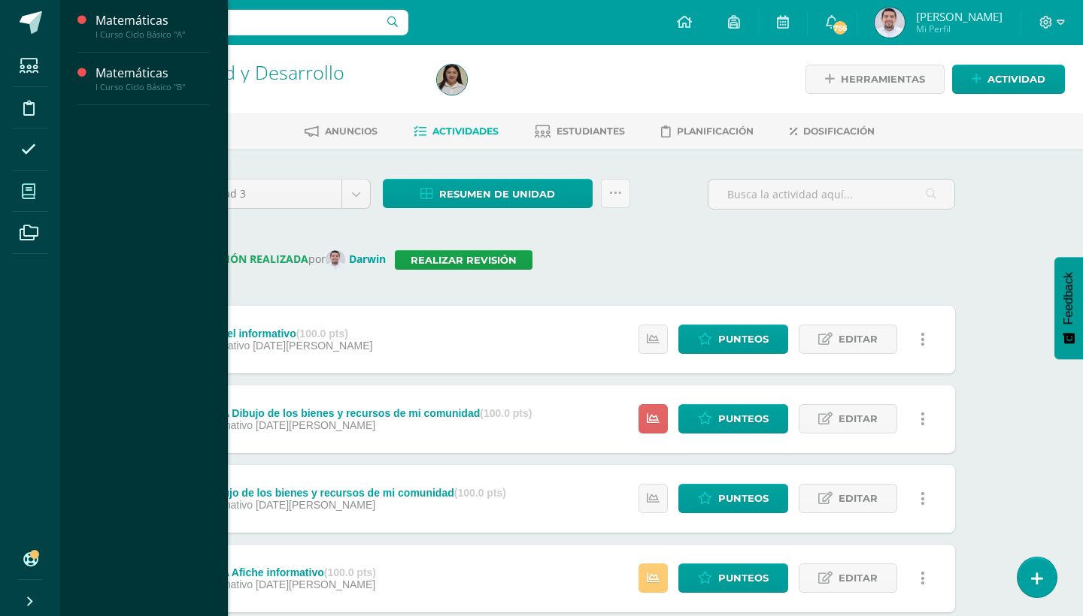
click at [30, 187] on icon at bounding box center [29, 191] width 14 height 15
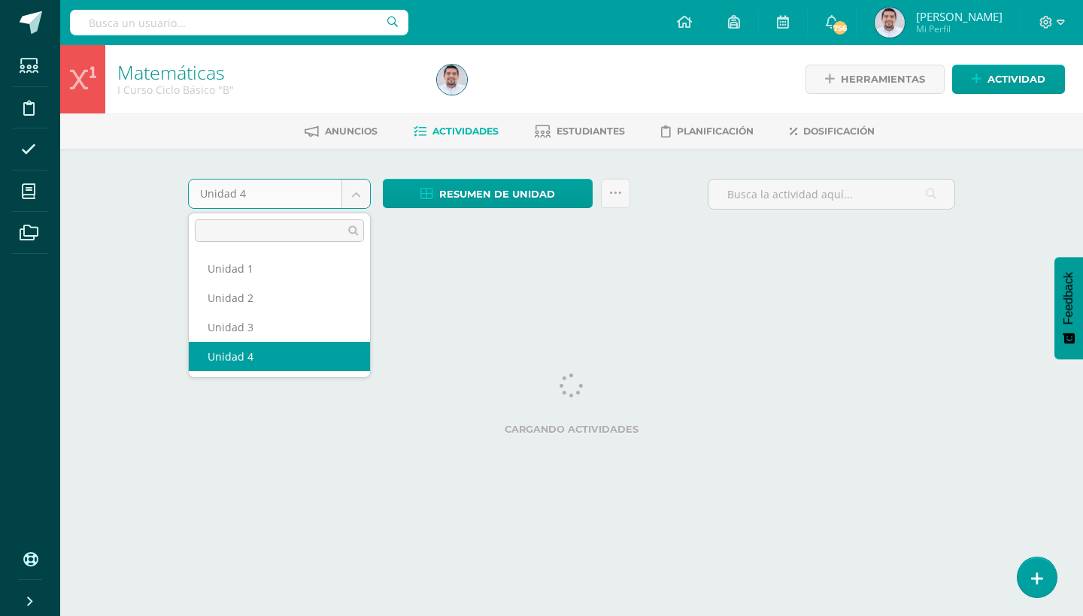
click at [352, 197] on body "Estudiantes Disciplina Asistencia Mis cursos Archivos Soporte Ayuda Reportar un…" at bounding box center [541, 140] width 1083 height 280
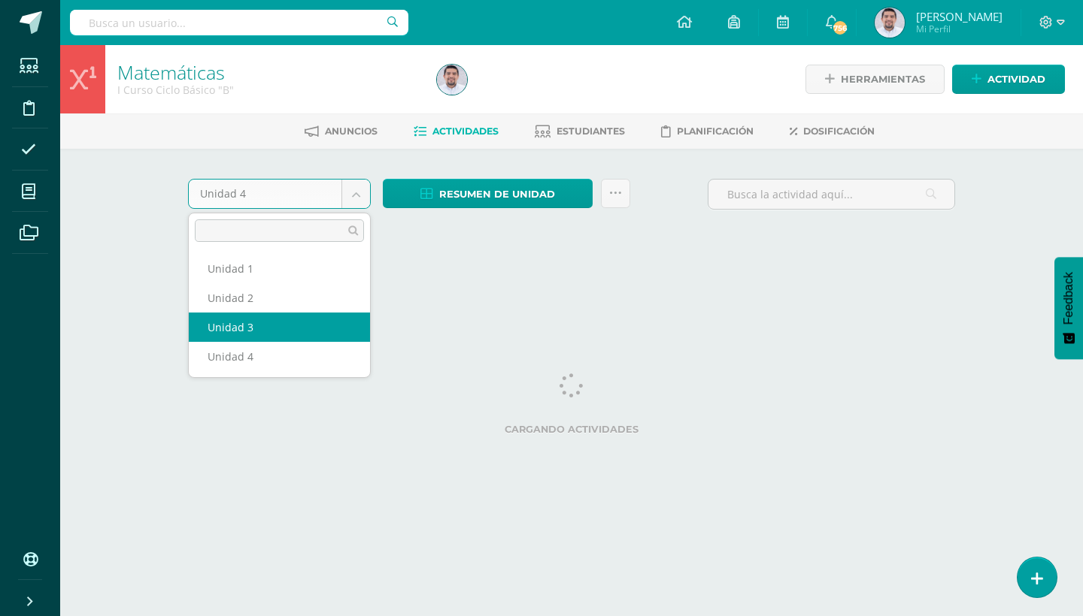
select select "Unidad 3"
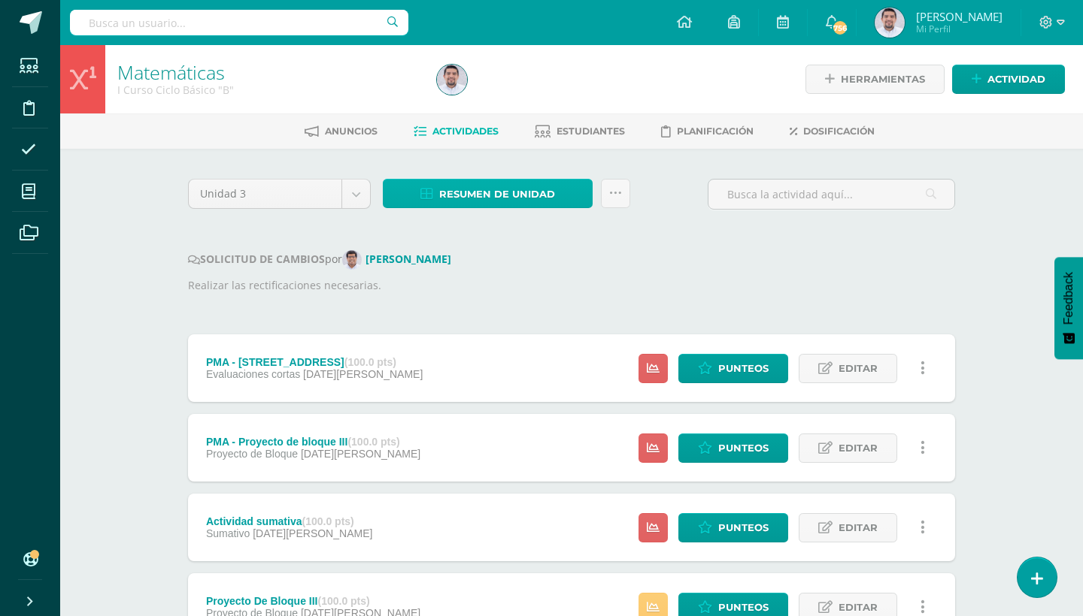
click at [573, 202] on link "Resumen de unidad" at bounding box center [488, 193] width 210 height 29
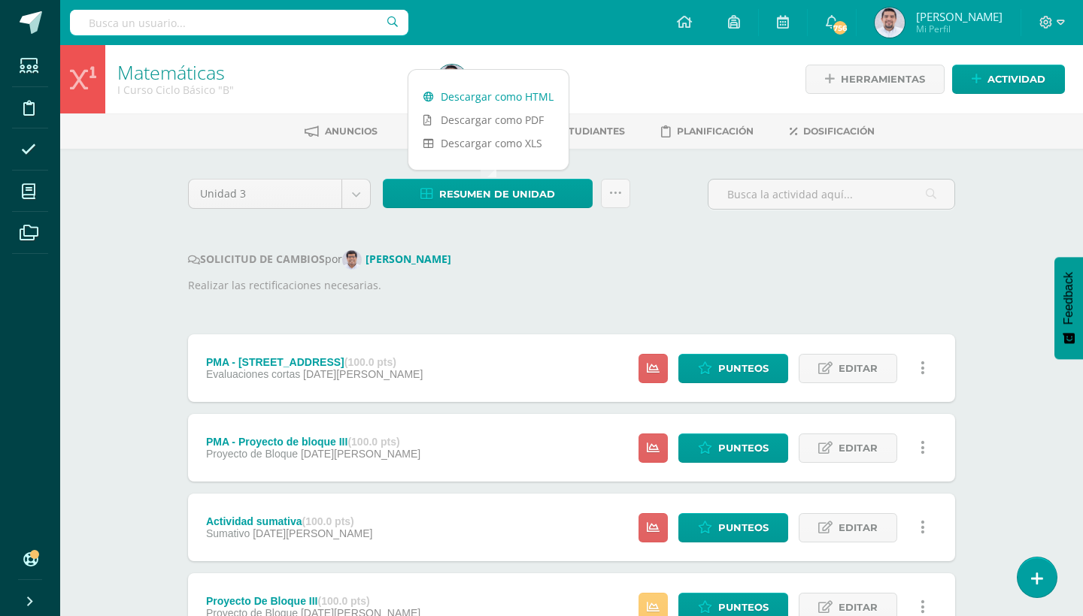
click at [528, 89] on link "Descargar como HTML" at bounding box center [488, 96] width 160 height 23
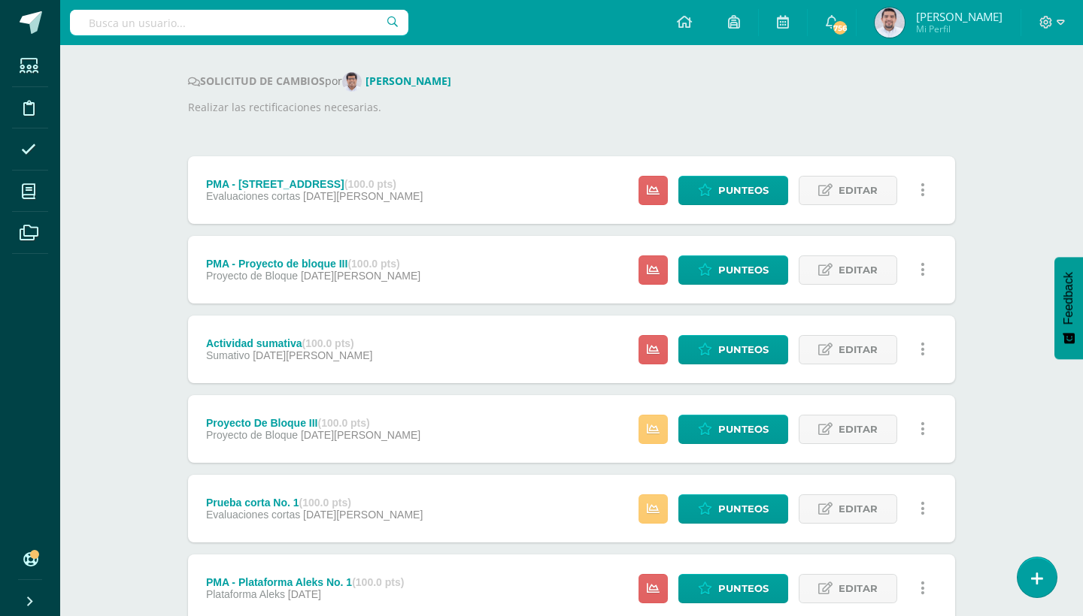
scroll to position [195, 0]
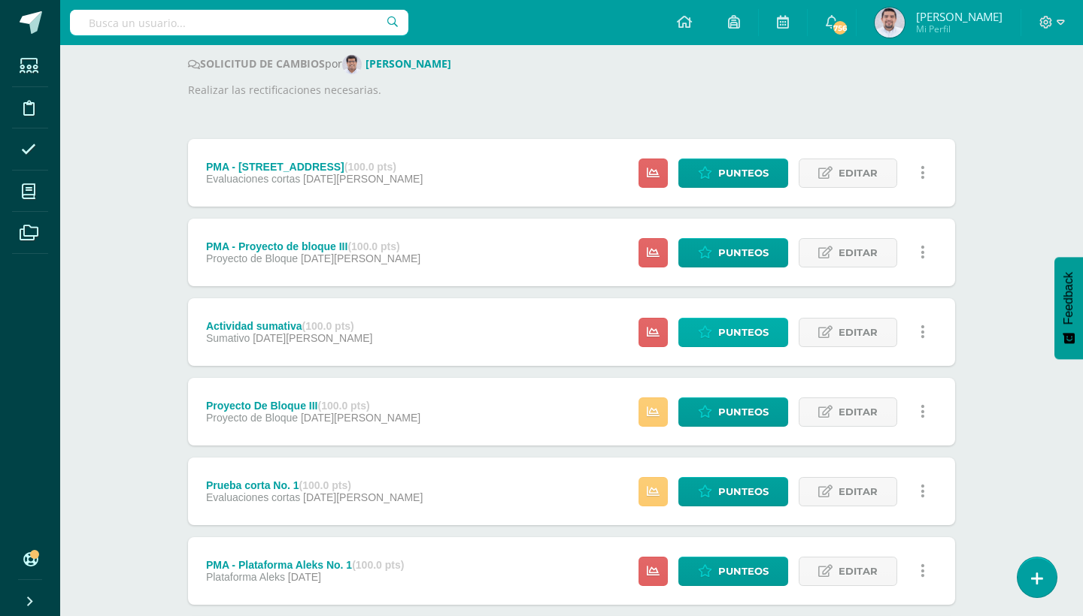
click at [717, 333] on link "Punteos" at bounding box center [733, 332] width 110 height 29
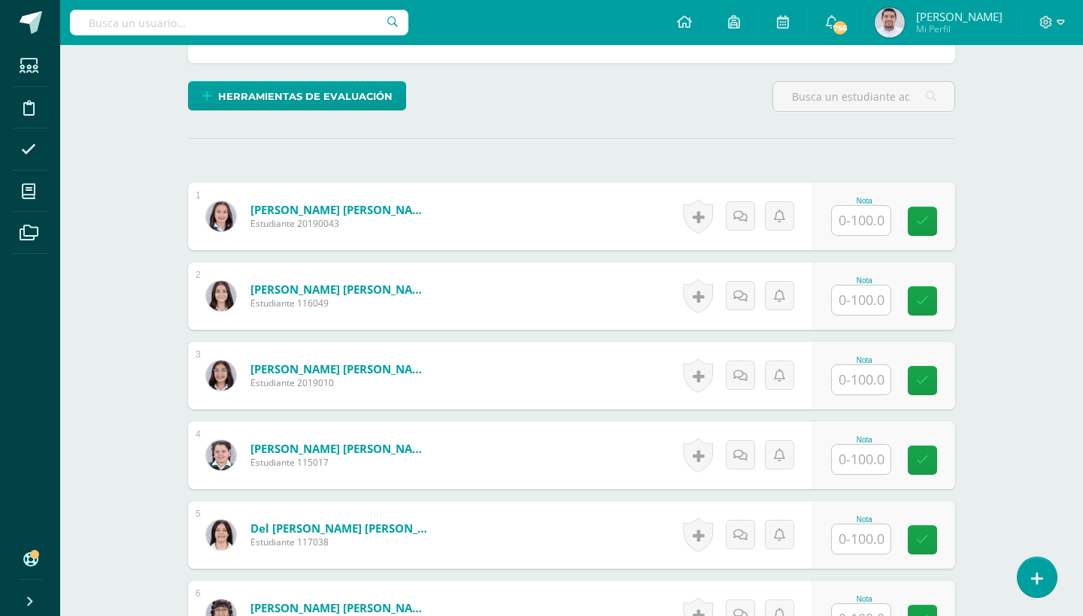
scroll to position [355, 0]
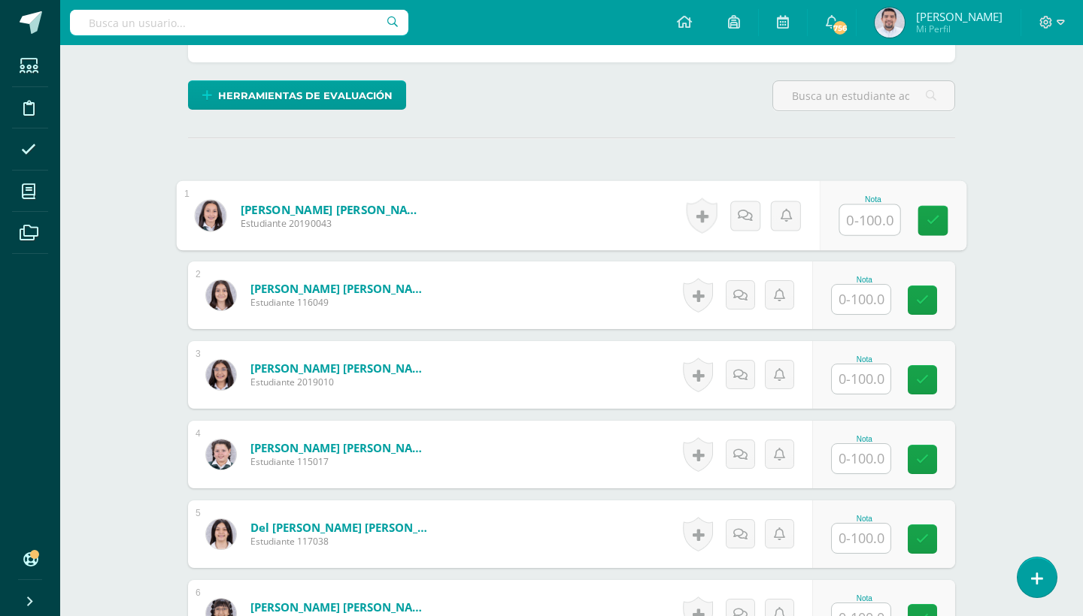
click at [869, 229] on input "text" at bounding box center [870, 220] width 60 height 30
type input "80"
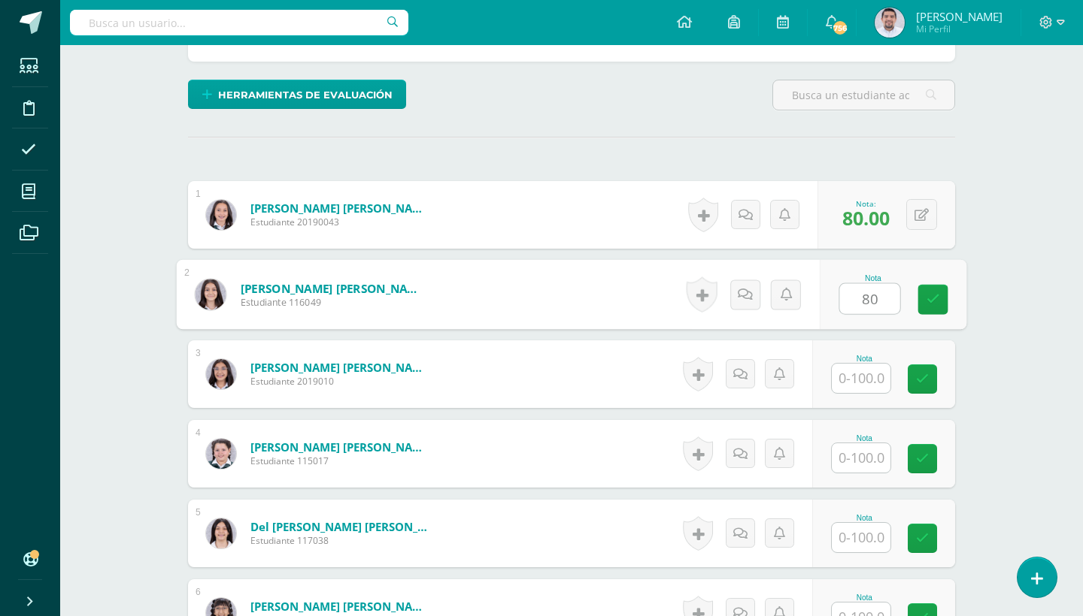
type input "80"
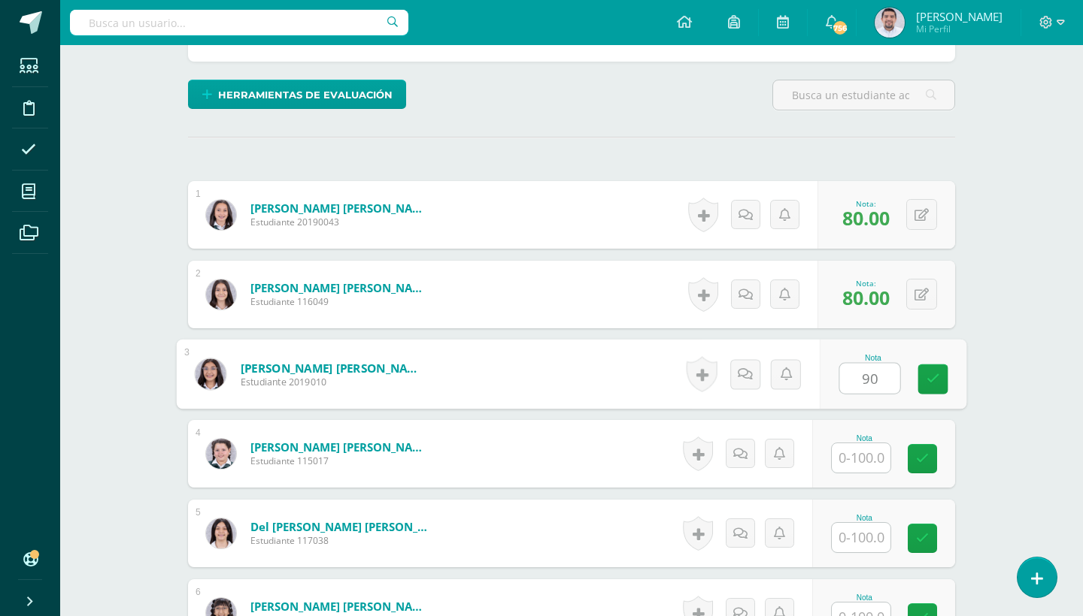
type input "90"
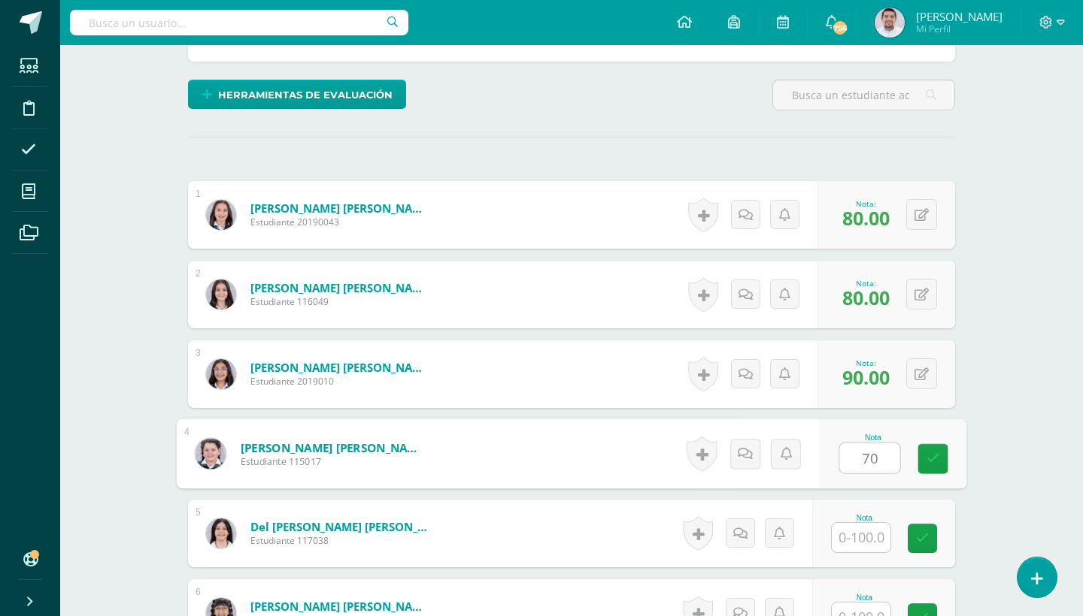
type input "70"
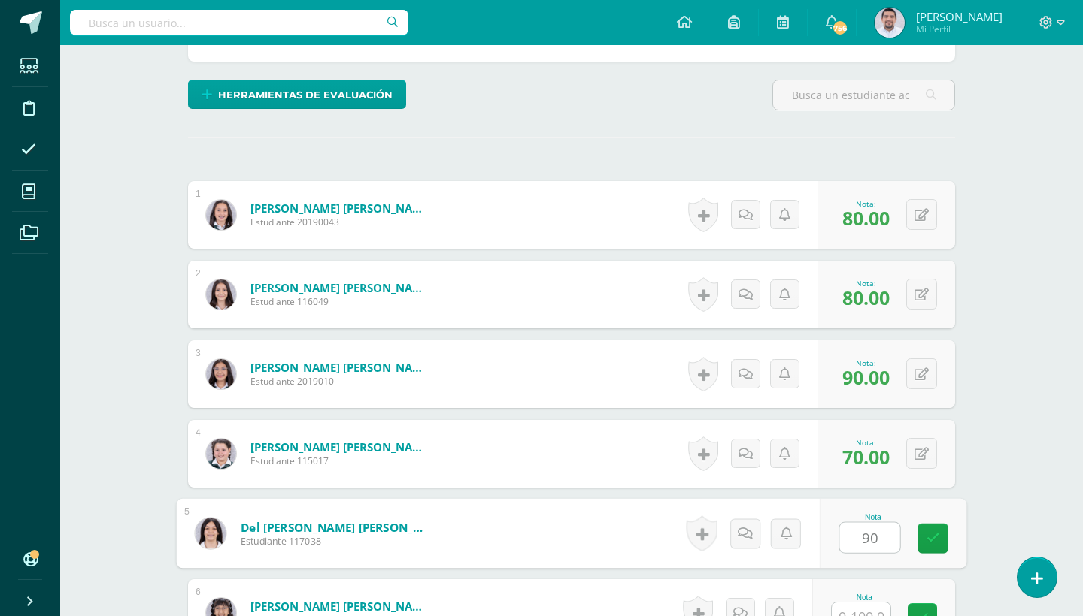
type input "90"
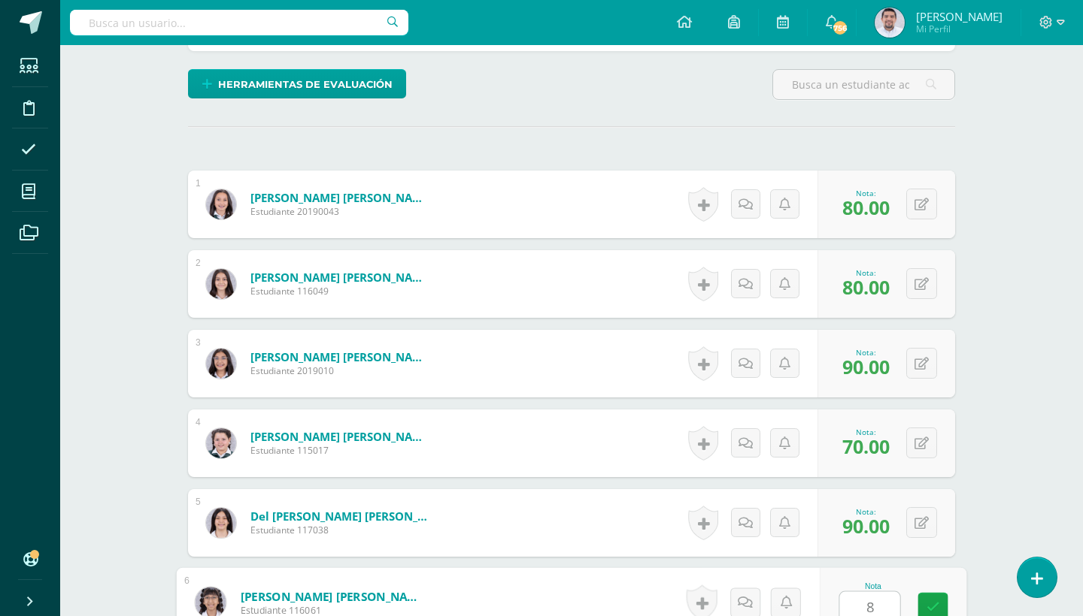
scroll to position [367, 0]
type input "80"
click at [920, 529] on button at bounding box center [921, 522] width 31 height 31
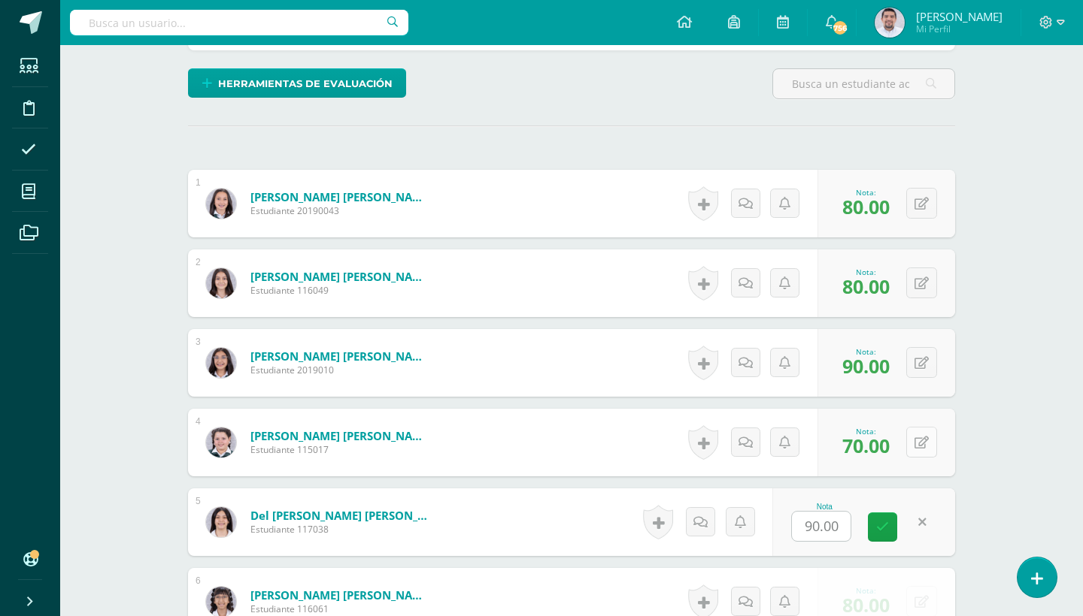
click at [924, 446] on icon at bounding box center [921, 443] width 14 height 13
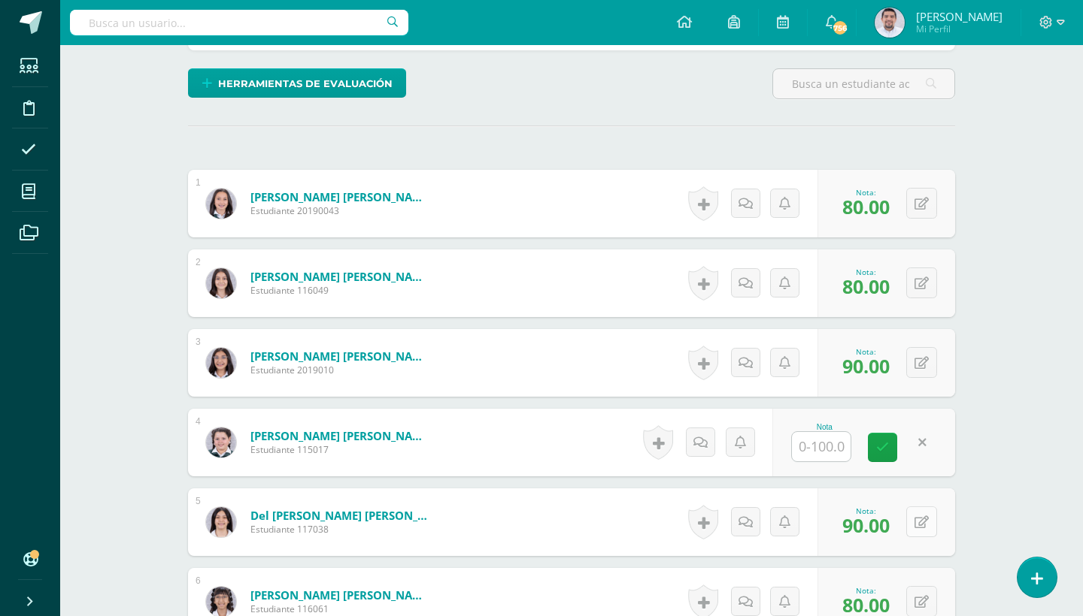
click at [915, 525] on icon at bounding box center [921, 522] width 14 height 13
type input "70"
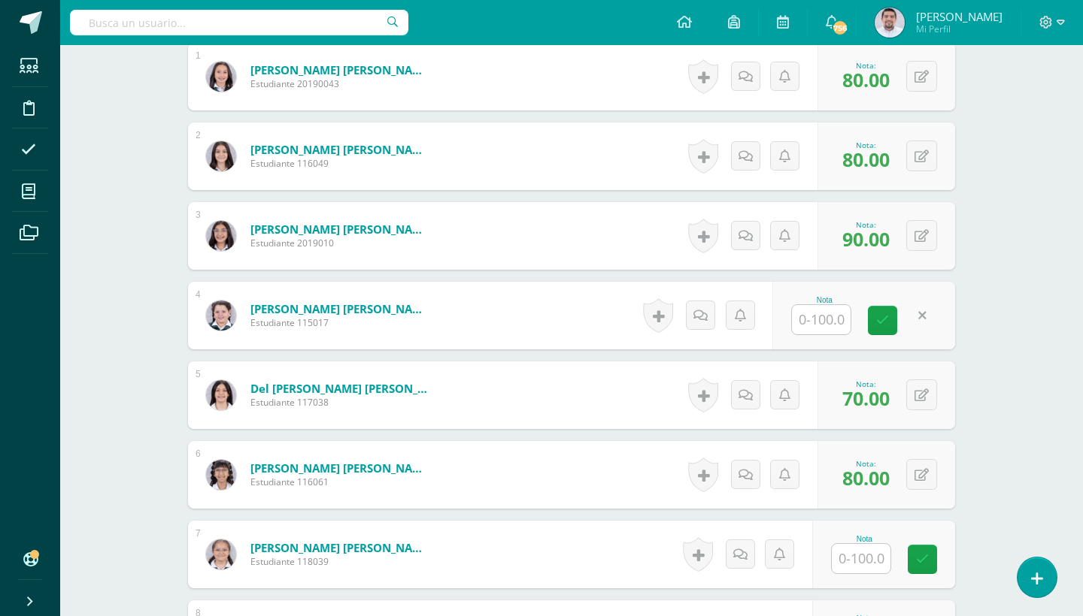
scroll to position [498, 0]
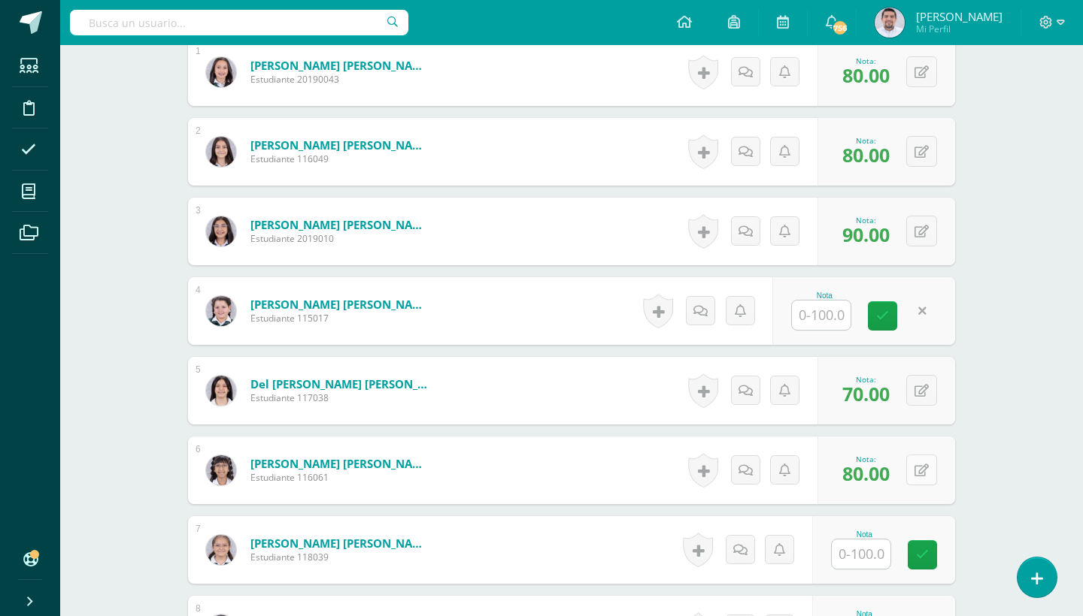
click at [913, 470] on button at bounding box center [921, 470] width 31 height 31
type input "90"
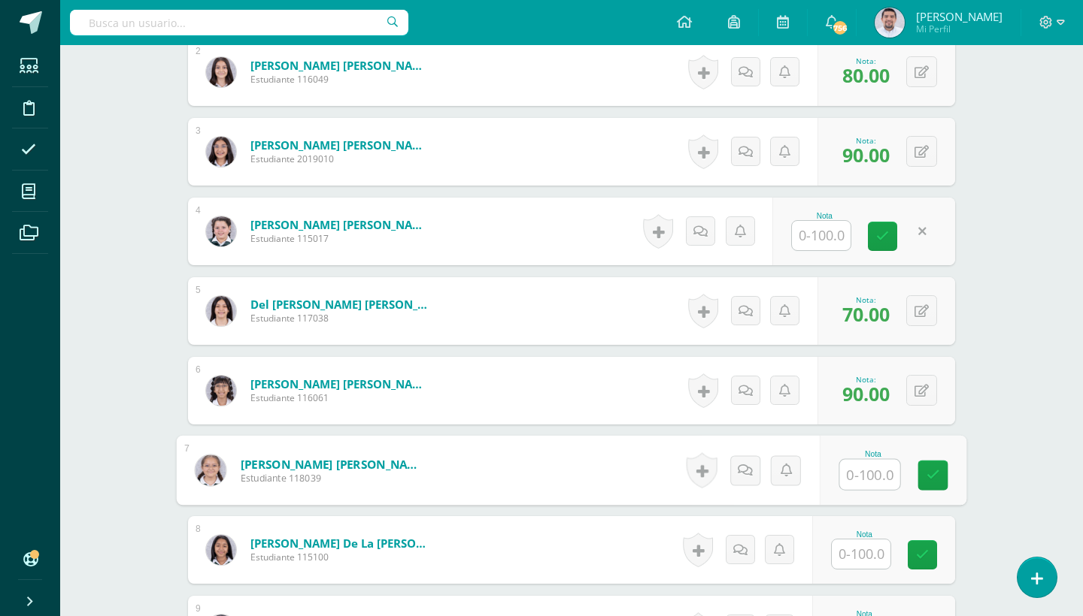
scroll to position [582, 0]
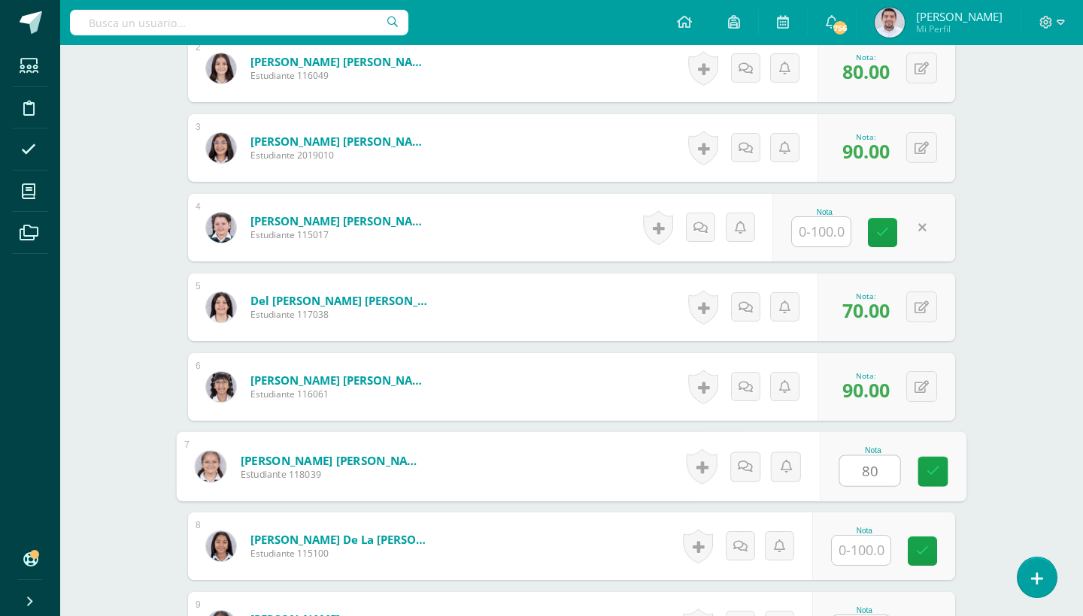
type input "80"
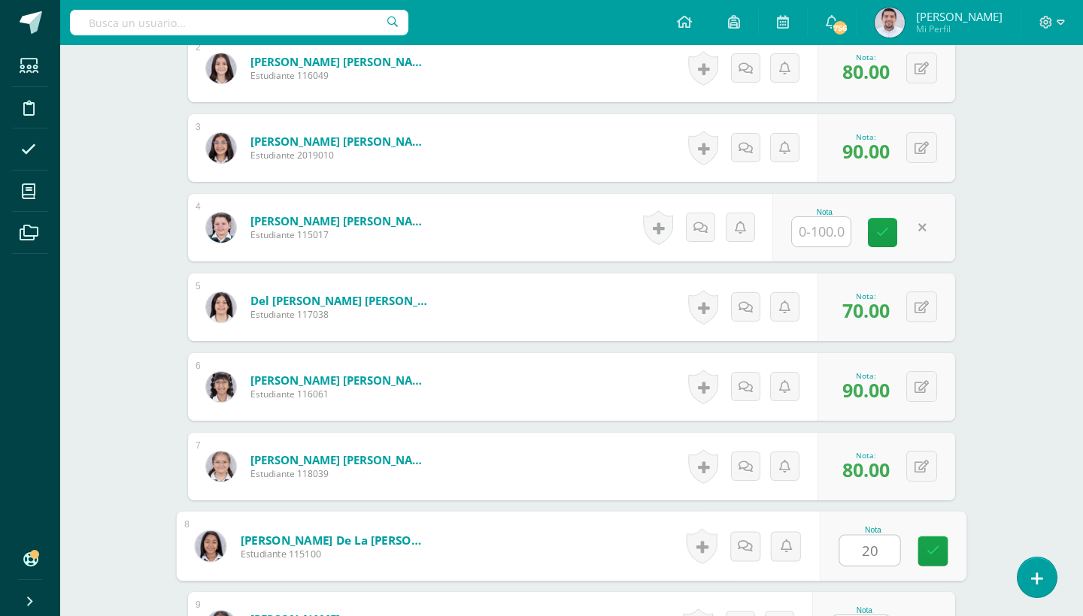
type input "2"
type input "100"
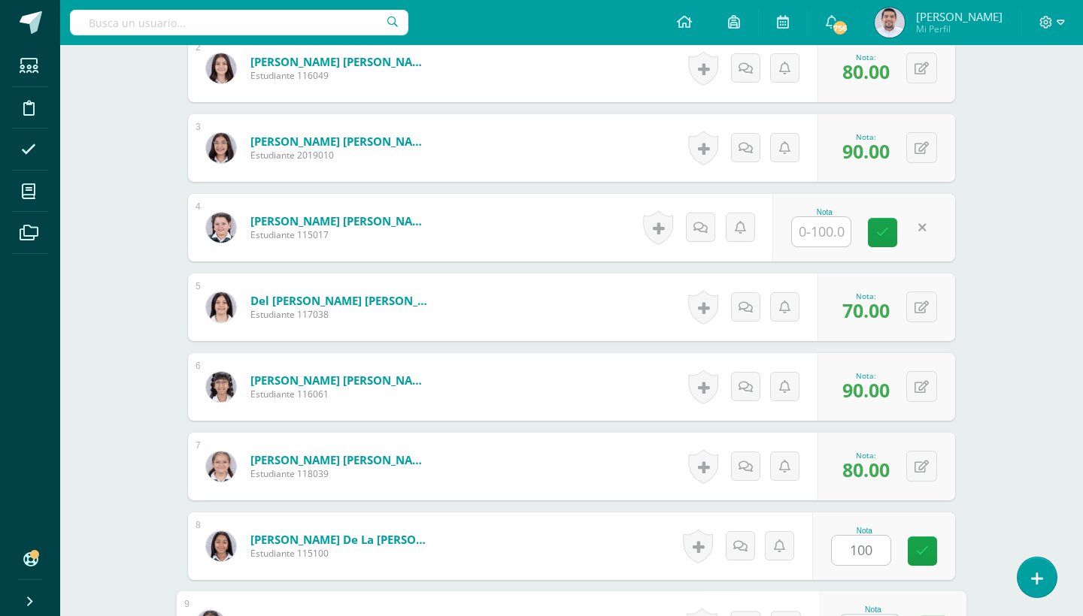
scroll to position [904, 0]
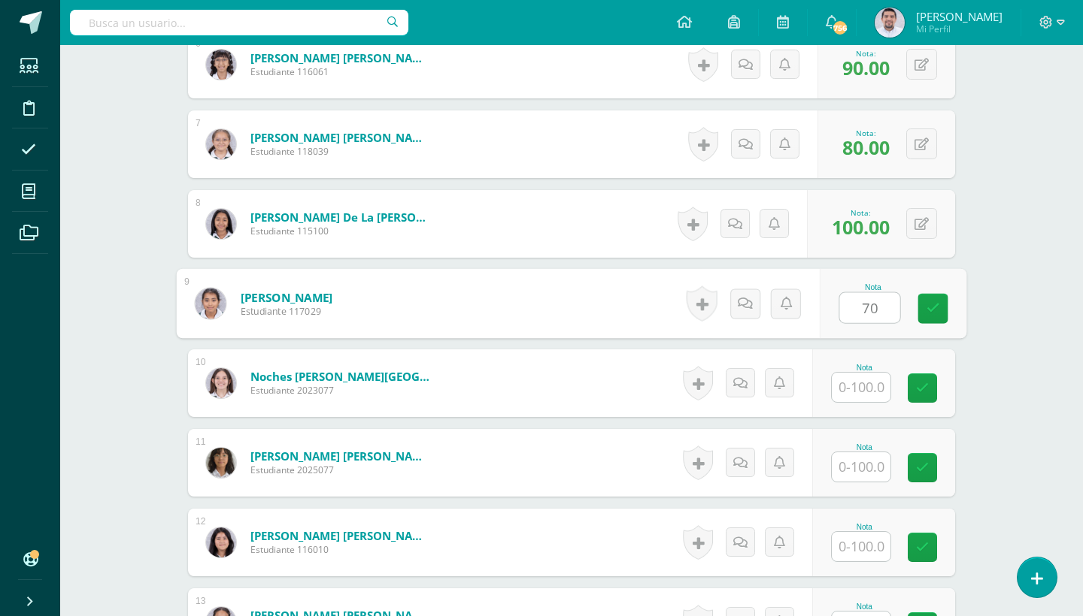
type input "70"
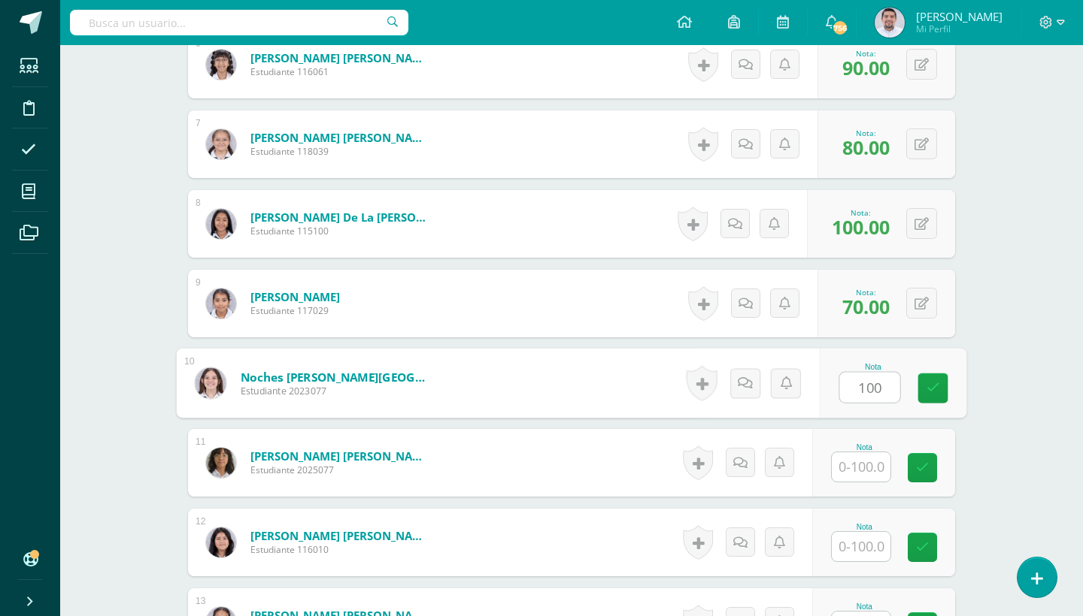
type input "100"
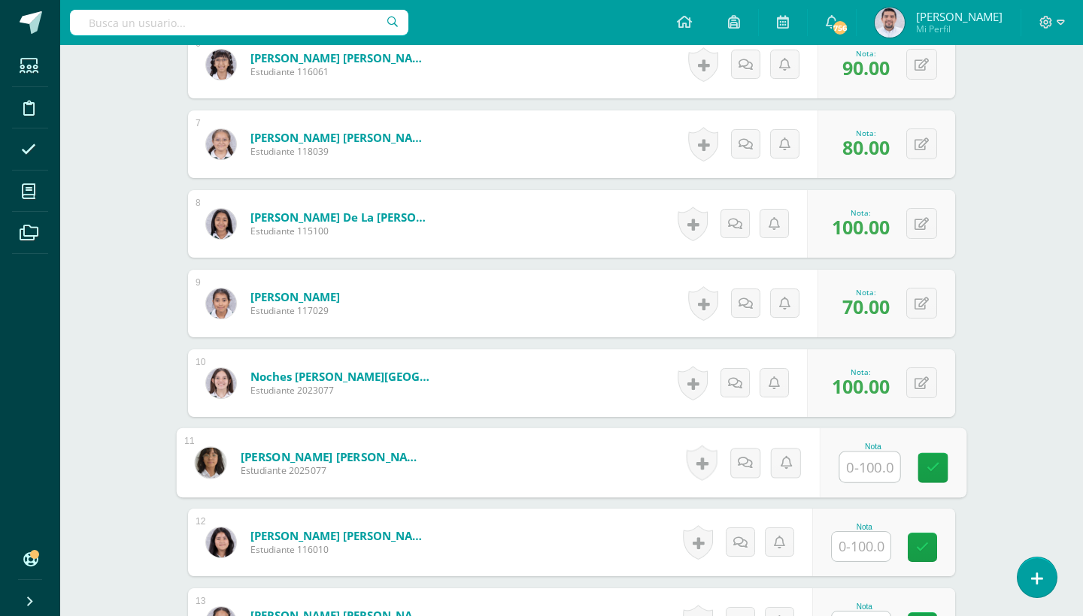
type input "5"
type input "60"
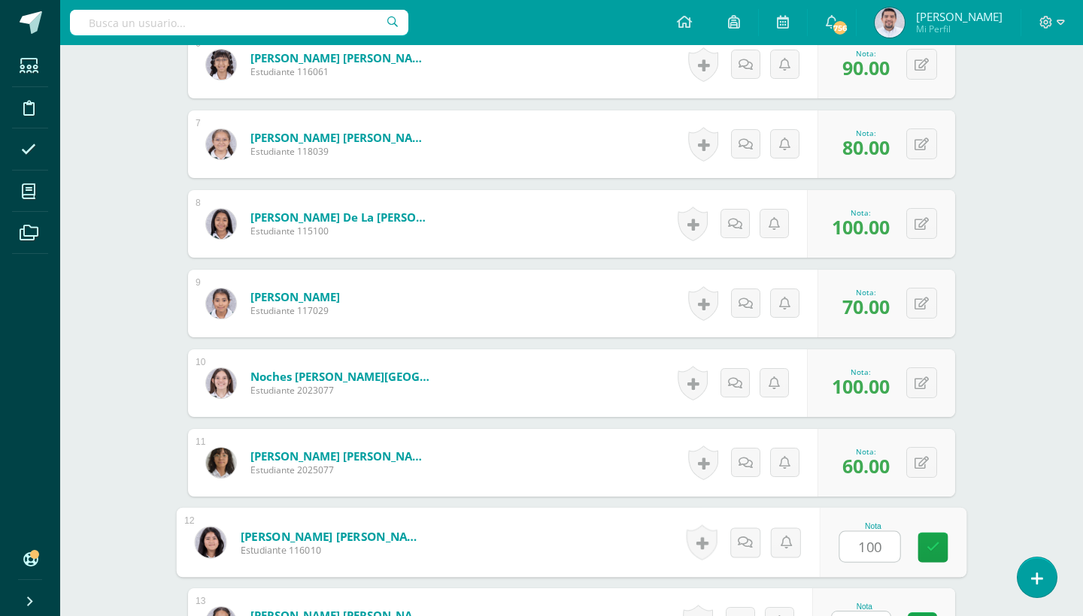
type input "100"
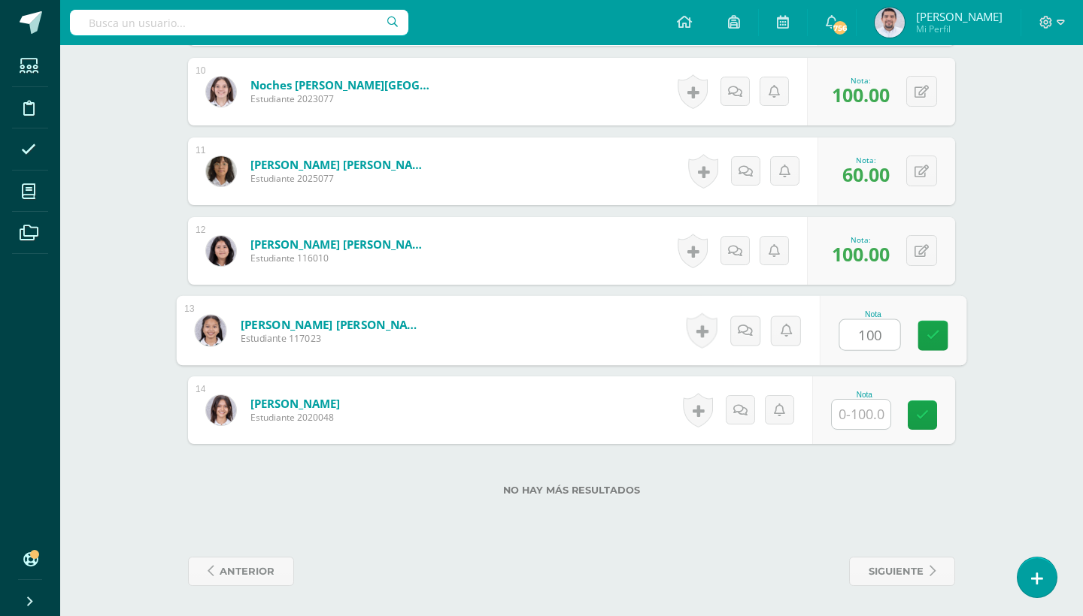
type input "100"
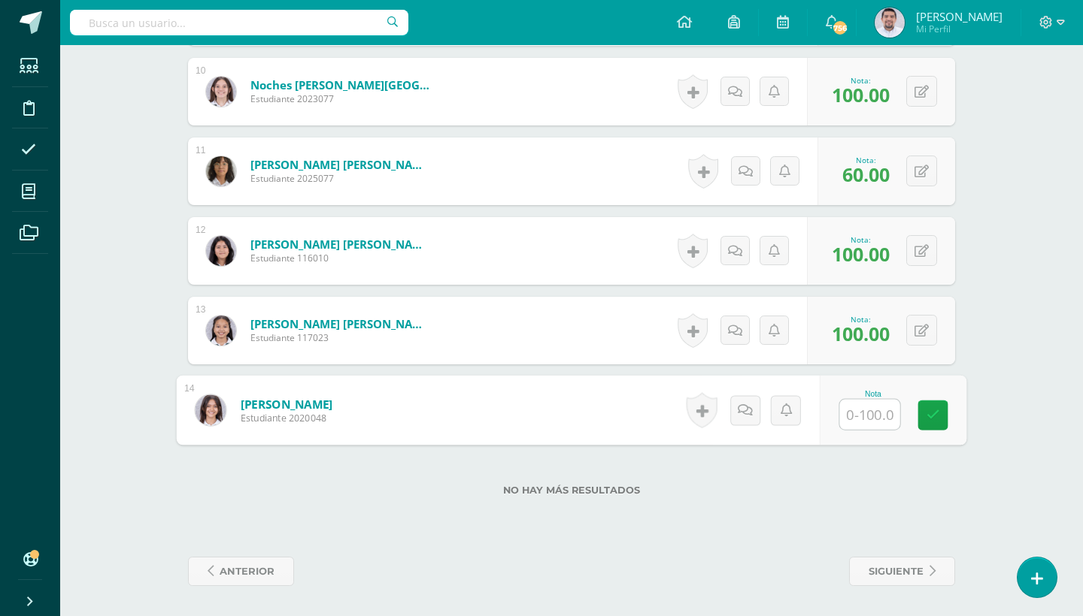
type input "2"
type input "100"
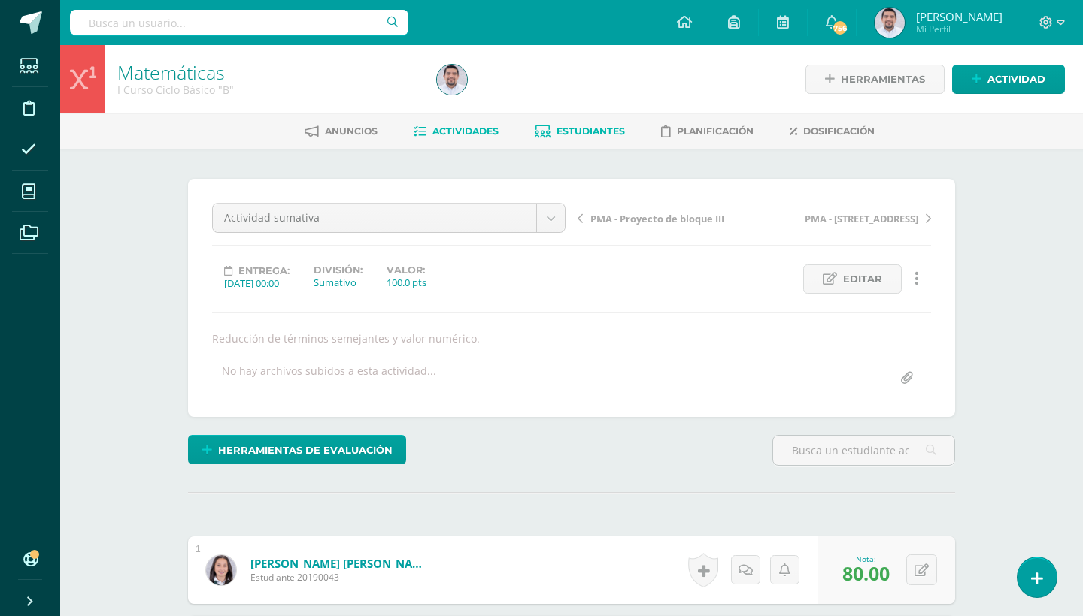
scroll to position [0, 0]
